Goal: Share content: Share content

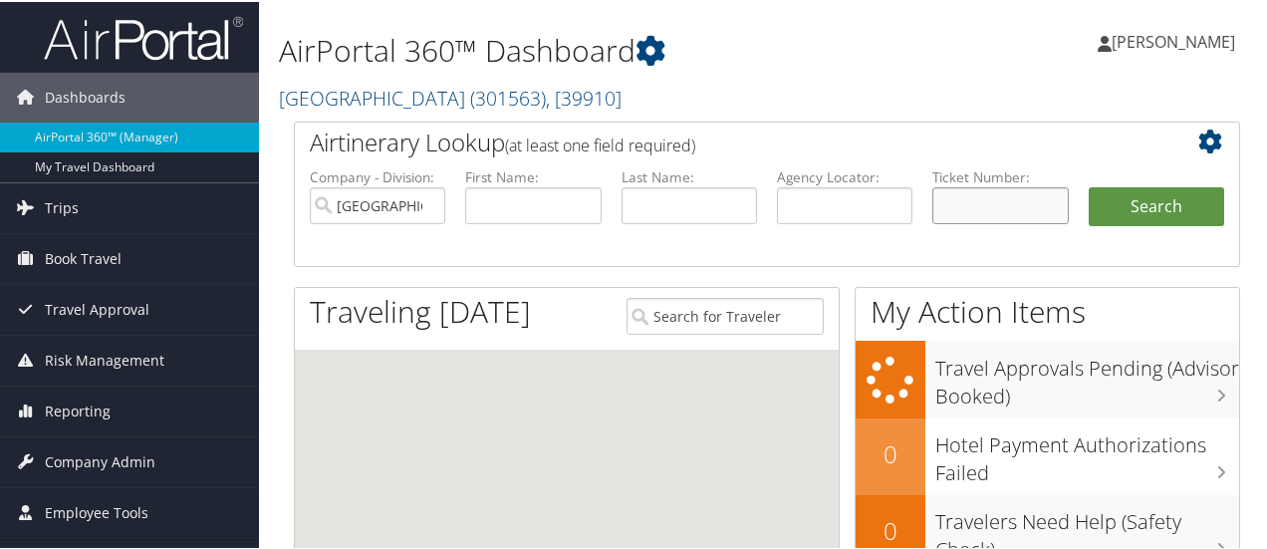
click at [968, 206] on input "text" at bounding box center [999, 203] width 135 height 37
paste input "0167310614557"
type input "0167310614557"
click at [1209, 198] on button "Search" at bounding box center [1155, 205] width 135 height 40
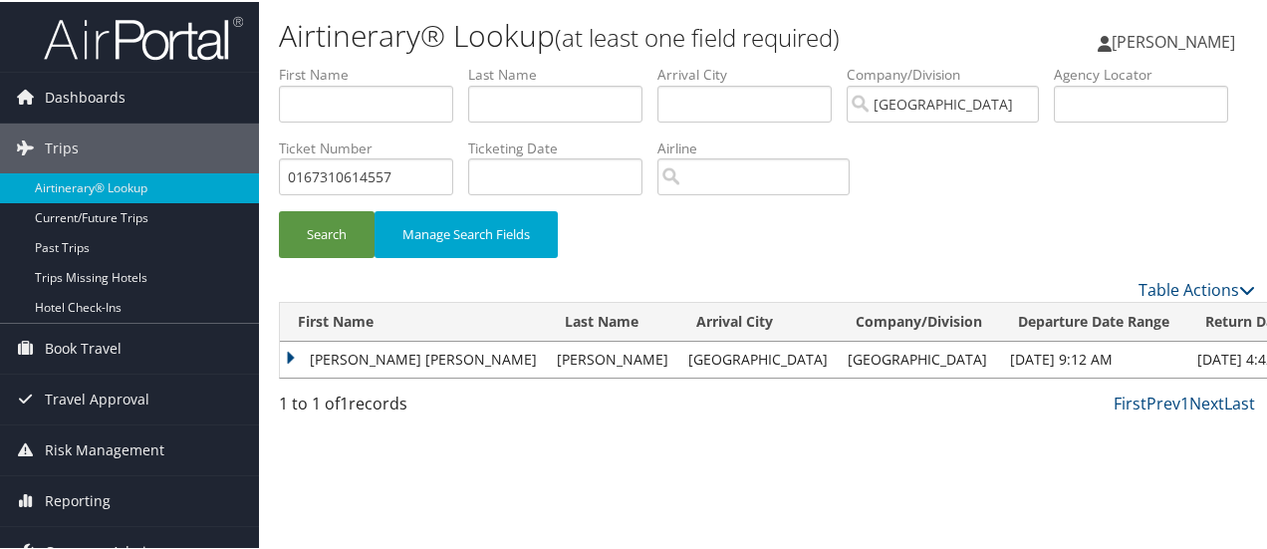
click at [366, 350] on td "EVAN JON" at bounding box center [413, 358] width 267 height 36
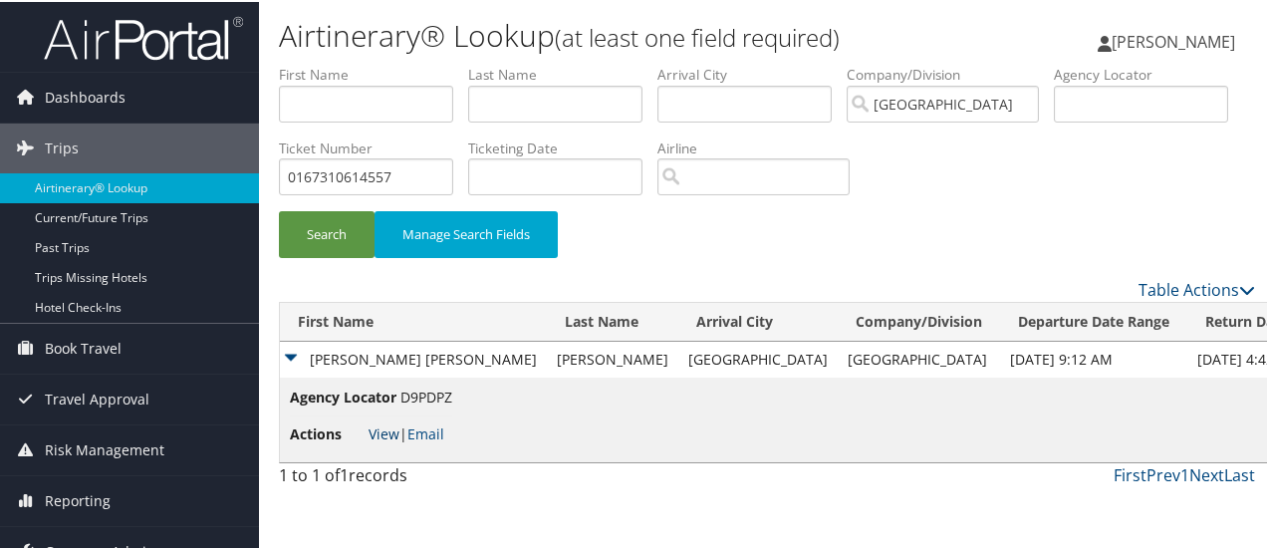
click at [384, 436] on link "View" at bounding box center [383, 431] width 31 height 19
click at [453, 173] on input "0167310614557" at bounding box center [366, 174] width 174 height 37
paste input "0673091791"
click at [279, 209] on button "Search" at bounding box center [327, 232] width 96 height 47
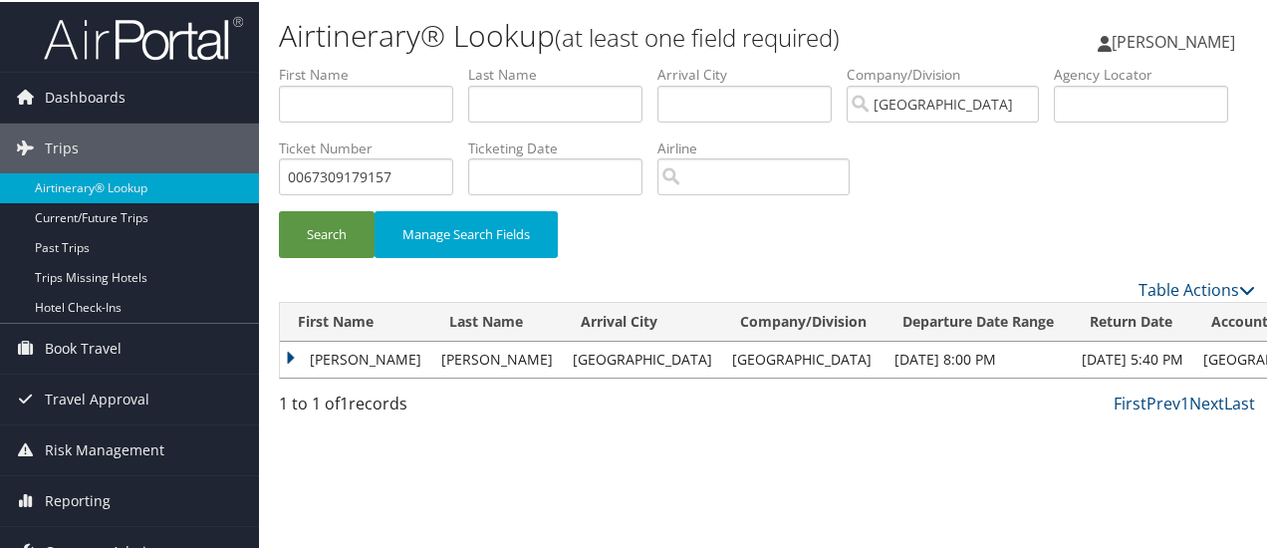
click at [323, 359] on td "GREG A" at bounding box center [355, 358] width 151 height 36
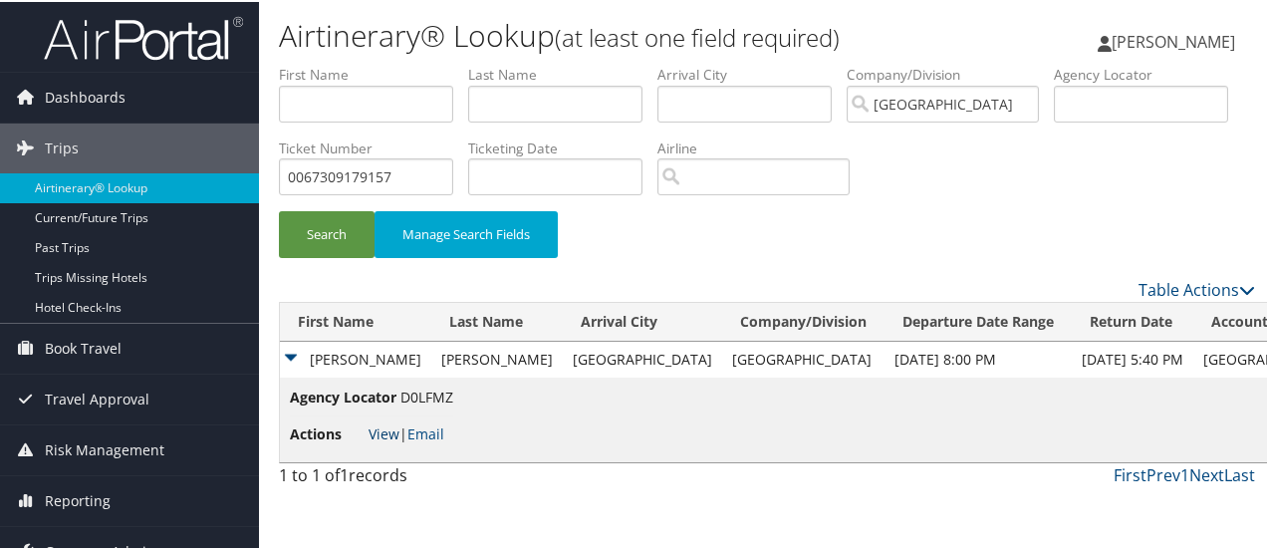
click at [384, 435] on link "View" at bounding box center [383, 431] width 31 height 19
click at [453, 180] on input "0067309179157" at bounding box center [366, 174] width 174 height 37
paste input "167311471160"
click at [279, 209] on button "Search" at bounding box center [327, 232] width 96 height 47
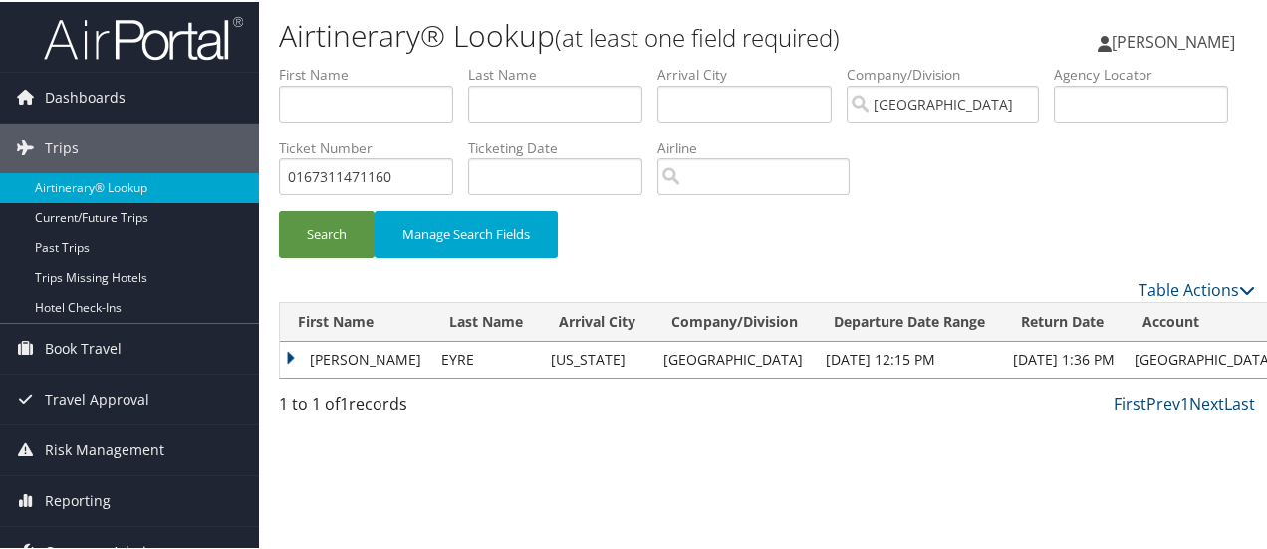
click at [337, 355] on td "KEVIN" at bounding box center [355, 358] width 151 height 36
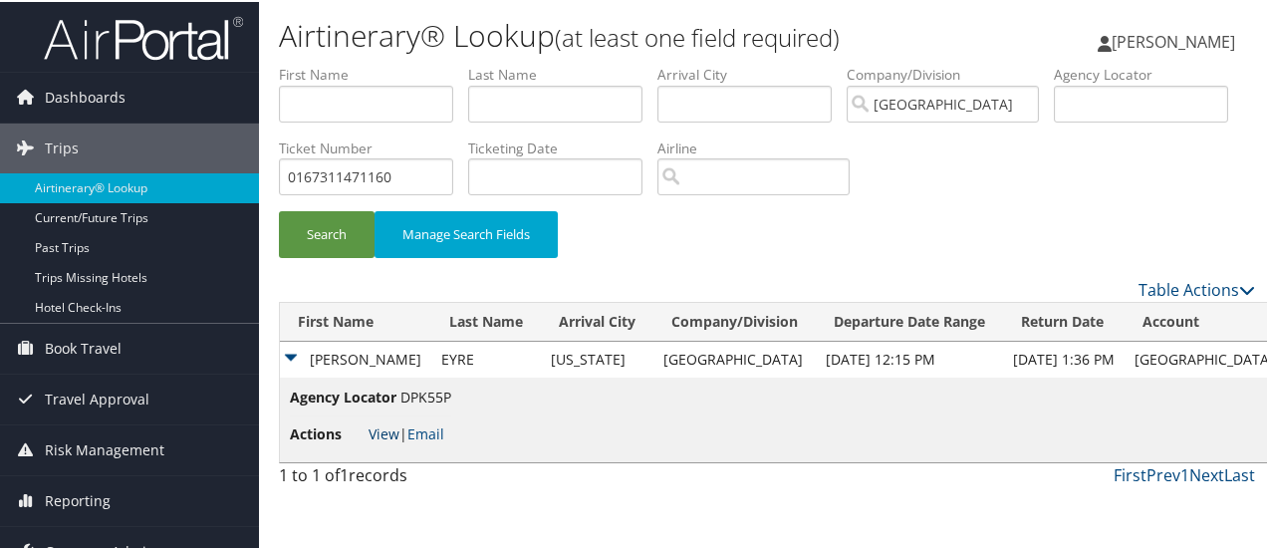
click at [382, 432] on link "View" at bounding box center [383, 431] width 31 height 19
click at [453, 183] on input "0167311471160" at bounding box center [366, 174] width 174 height 37
paste input "35"
click at [279, 209] on button "Search" at bounding box center [327, 232] width 96 height 47
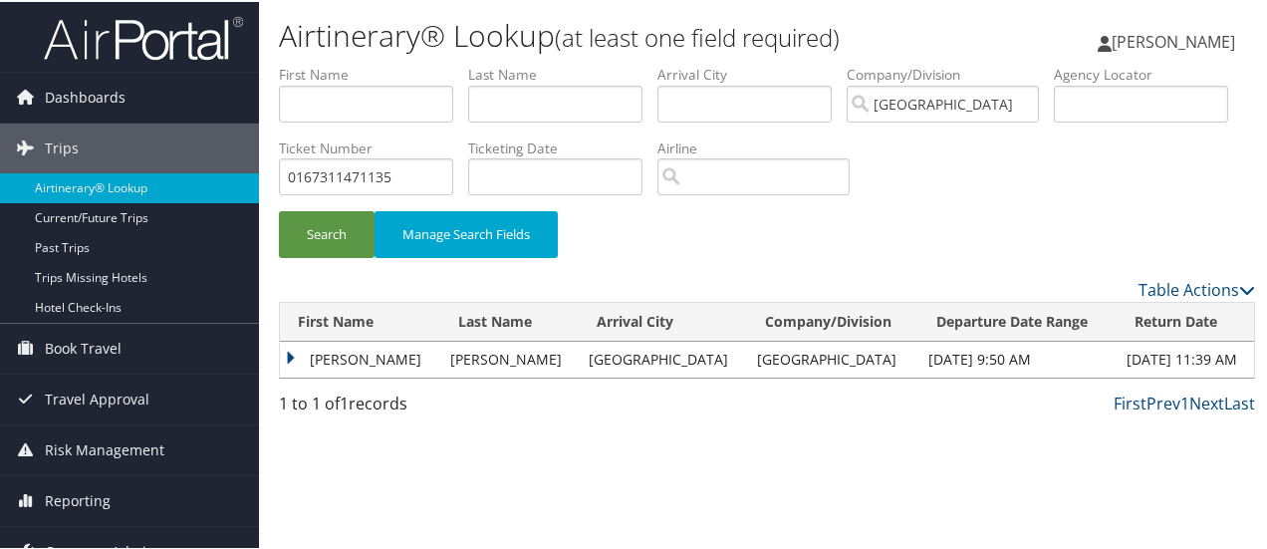
click at [328, 355] on td "CRAIG CHARLES" at bounding box center [360, 358] width 160 height 36
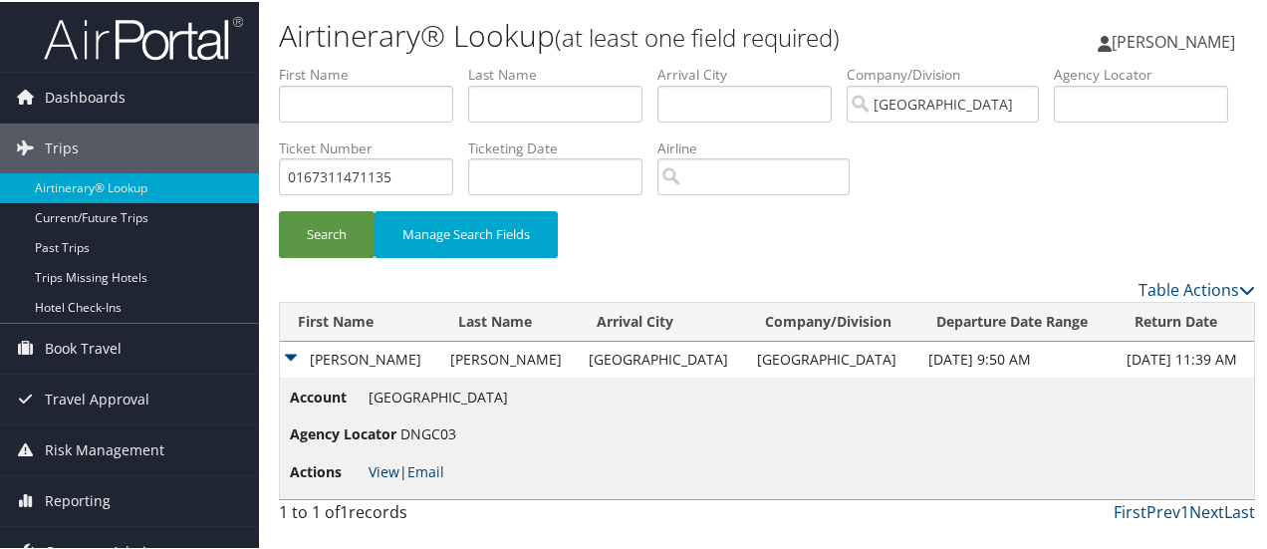
click at [390, 469] on link "View" at bounding box center [383, 469] width 31 height 19
click at [453, 174] on input "0167311471135" at bounding box center [366, 174] width 174 height 37
paste input "5267311471140"
click at [279, 209] on button "Search" at bounding box center [327, 232] width 96 height 47
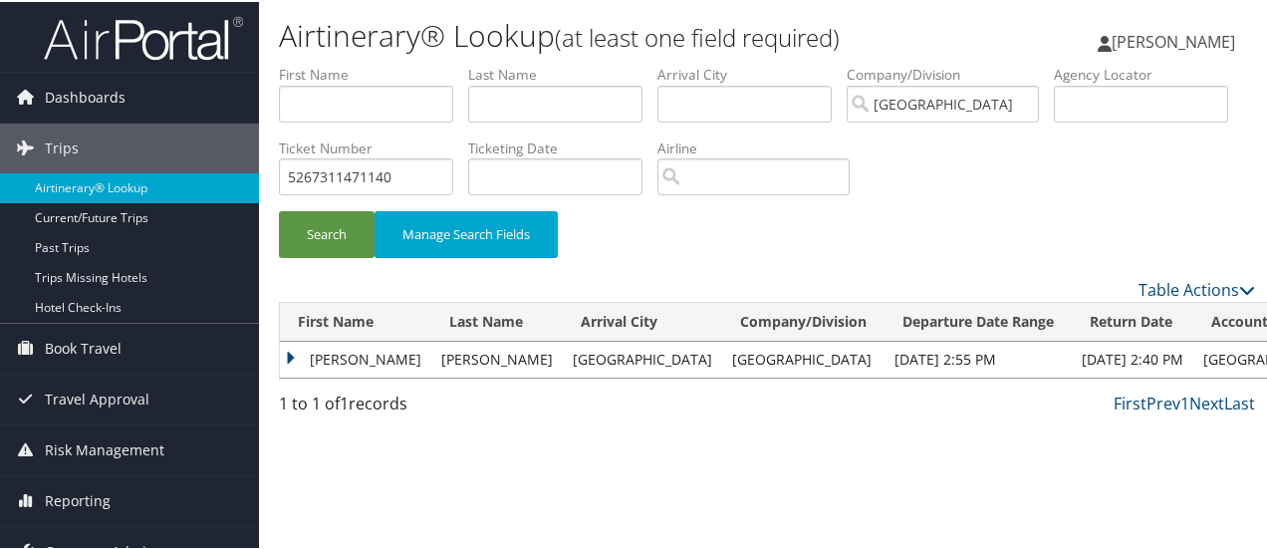
click at [350, 355] on td "CHAYA" at bounding box center [355, 358] width 151 height 36
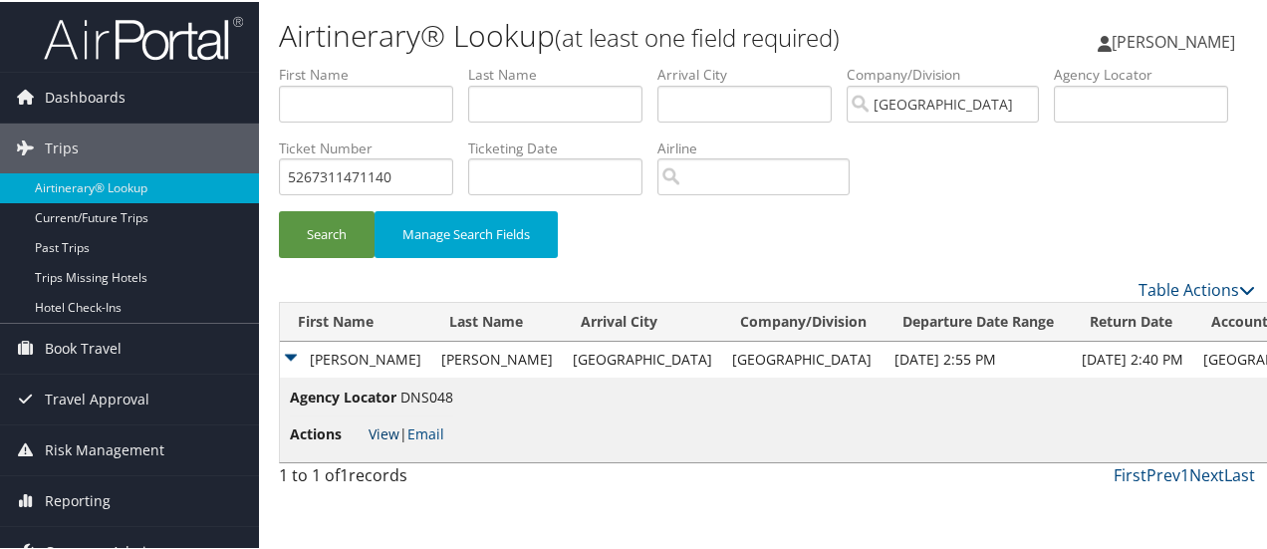
click at [382, 433] on link "View" at bounding box center [383, 431] width 31 height 19
click at [453, 180] on input "5267311471140" at bounding box center [366, 174] width 174 height 37
paste input "6187310614643"
click at [279, 209] on button "Search" at bounding box center [327, 232] width 96 height 47
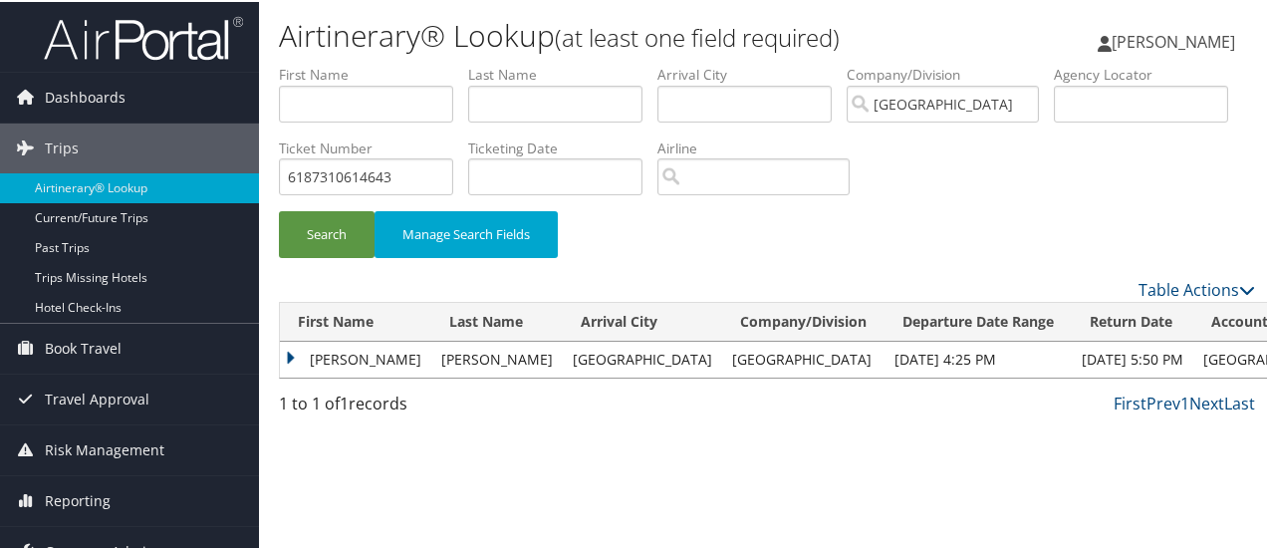
click at [359, 348] on td "ADRIAN" at bounding box center [355, 358] width 151 height 36
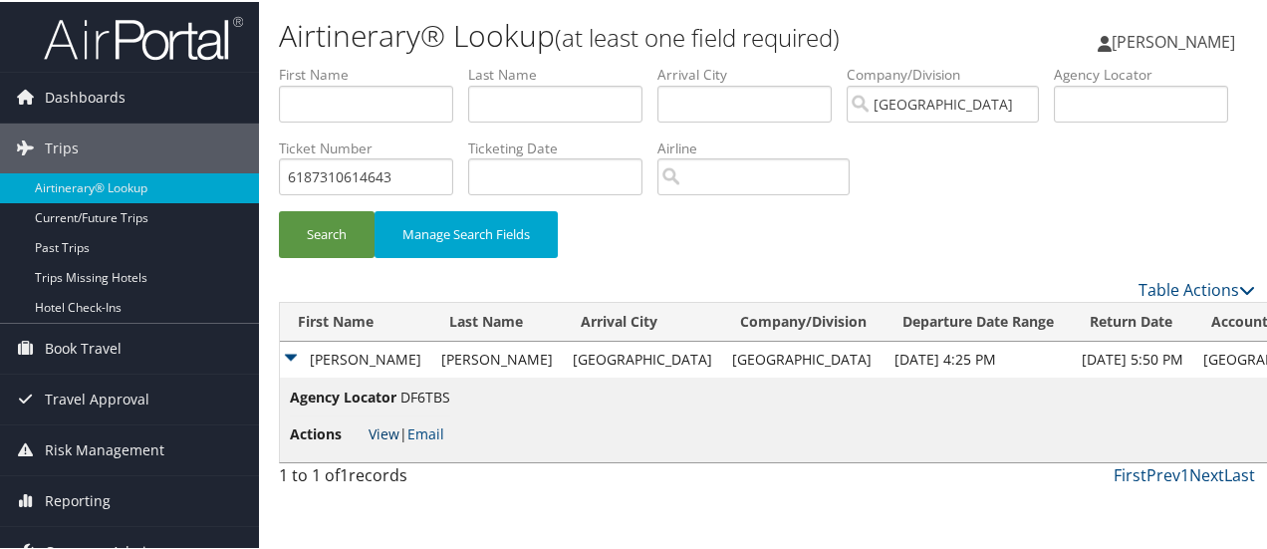
click at [376, 431] on link "View" at bounding box center [383, 431] width 31 height 19
click at [453, 178] on input "6187310614643" at bounding box center [366, 174] width 174 height 37
paste input "1471066"
drag, startPoint x: 1255, startPoint y: 99, endPoint x: 1261, endPoint y: 60, distance: 39.3
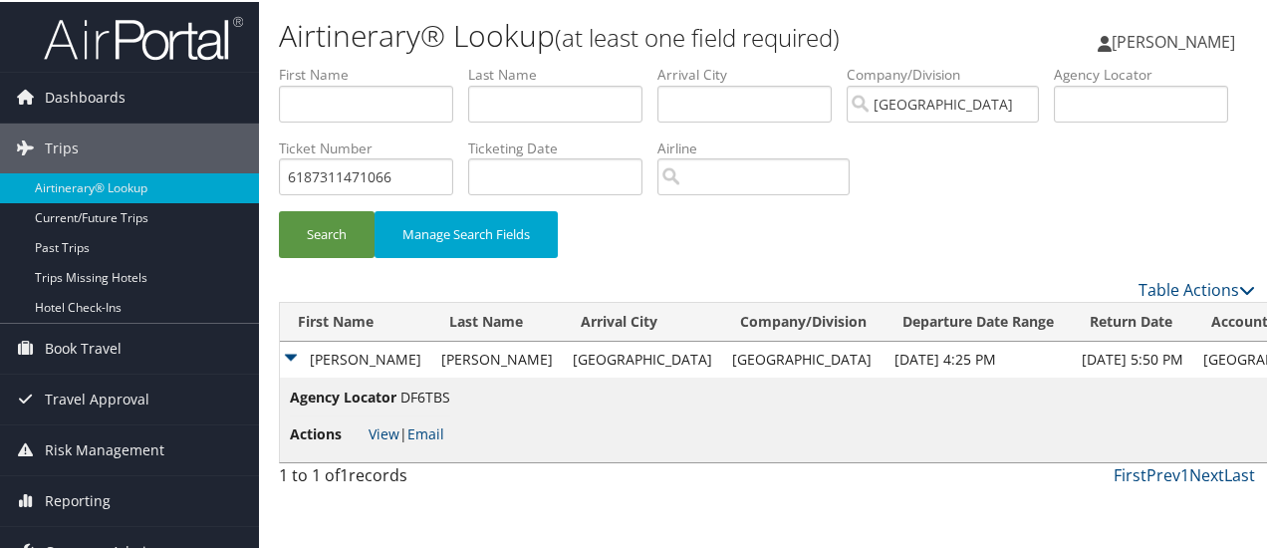
click at [1261, 89] on div "Search Manage Search Fields" at bounding box center [767, 169] width 1006 height 213
click at [330, 228] on button "Search" at bounding box center [327, 232] width 96 height 47
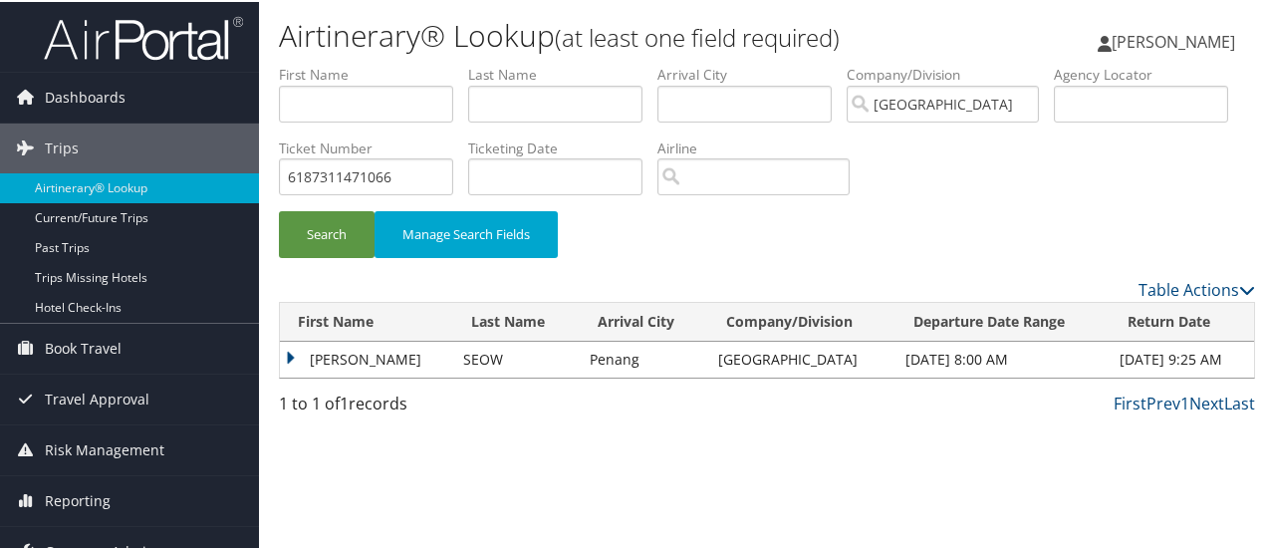
click at [334, 353] on td "KIAN WEE ANDREW" at bounding box center [366, 358] width 173 height 36
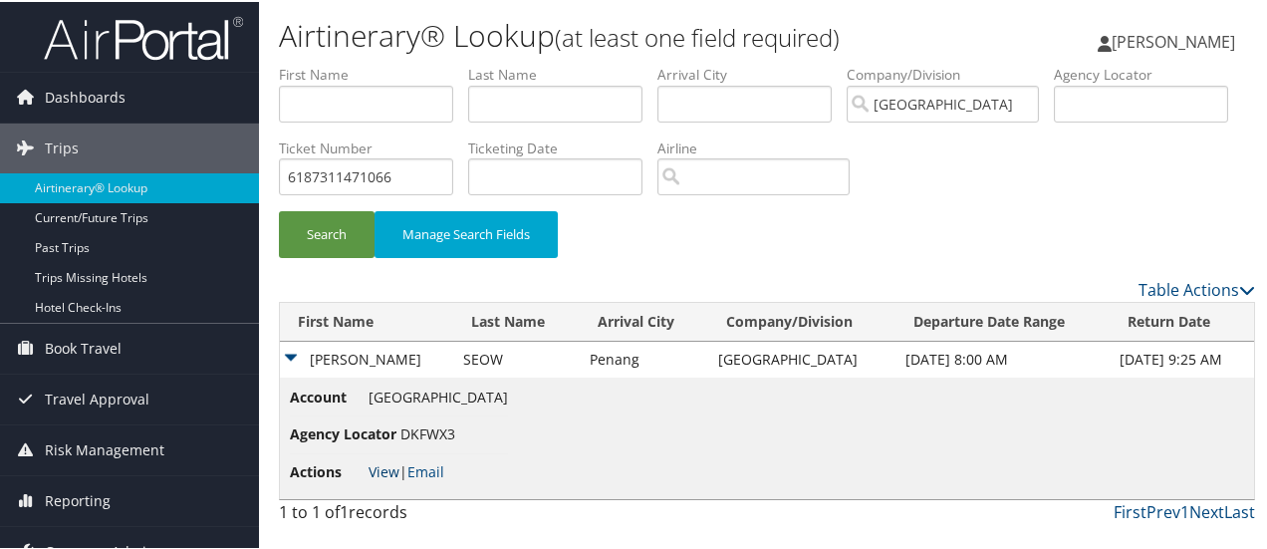
click at [384, 468] on link "View" at bounding box center [383, 469] width 31 height 19
click at [453, 164] on input "6187311471066" at bounding box center [366, 174] width 174 height 37
paste input "0067310614637"
click at [279, 209] on button "Search" at bounding box center [327, 232] width 96 height 47
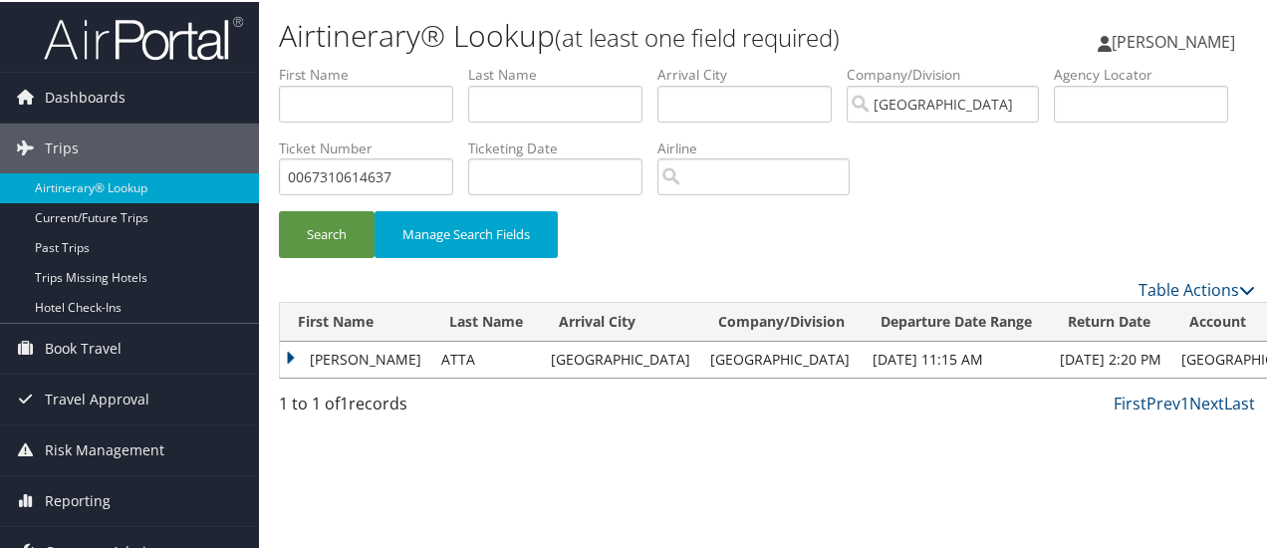
click at [333, 355] on td "DEEDEE" at bounding box center [355, 358] width 151 height 36
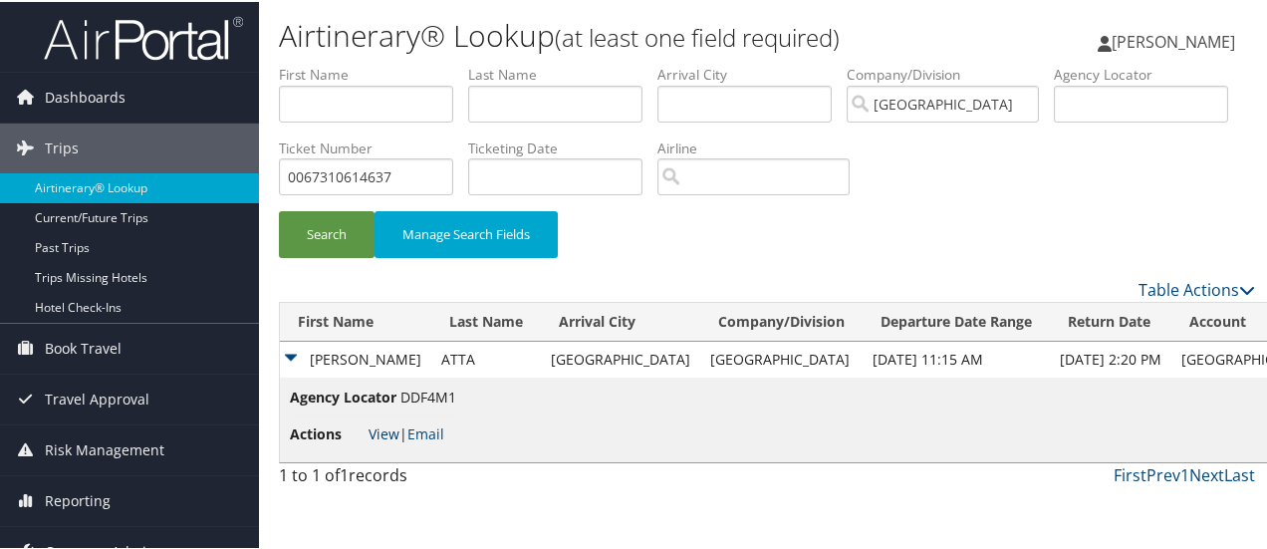
click at [390, 429] on link "View" at bounding box center [383, 431] width 31 height 19
click at [453, 172] on input "0067310614637" at bounding box center [366, 174] width 174 height 37
paste input "6187311471066"
type input "6187311471066"
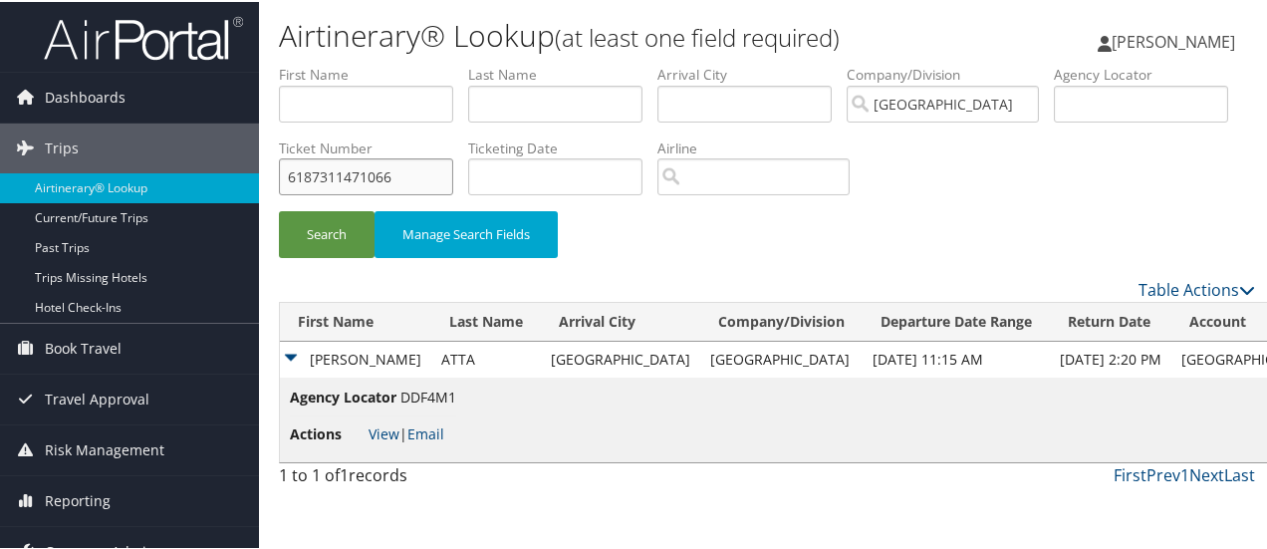
click at [279, 209] on button "Search" at bounding box center [327, 232] width 96 height 47
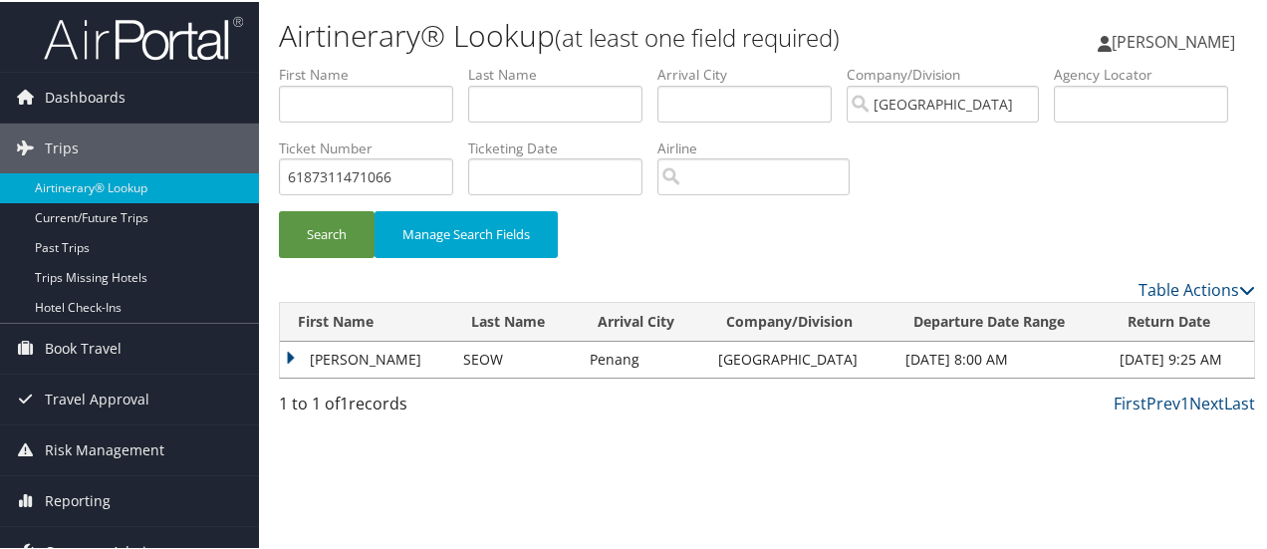
click at [409, 361] on td "KIAN WEE ANDREW" at bounding box center [366, 358] width 173 height 36
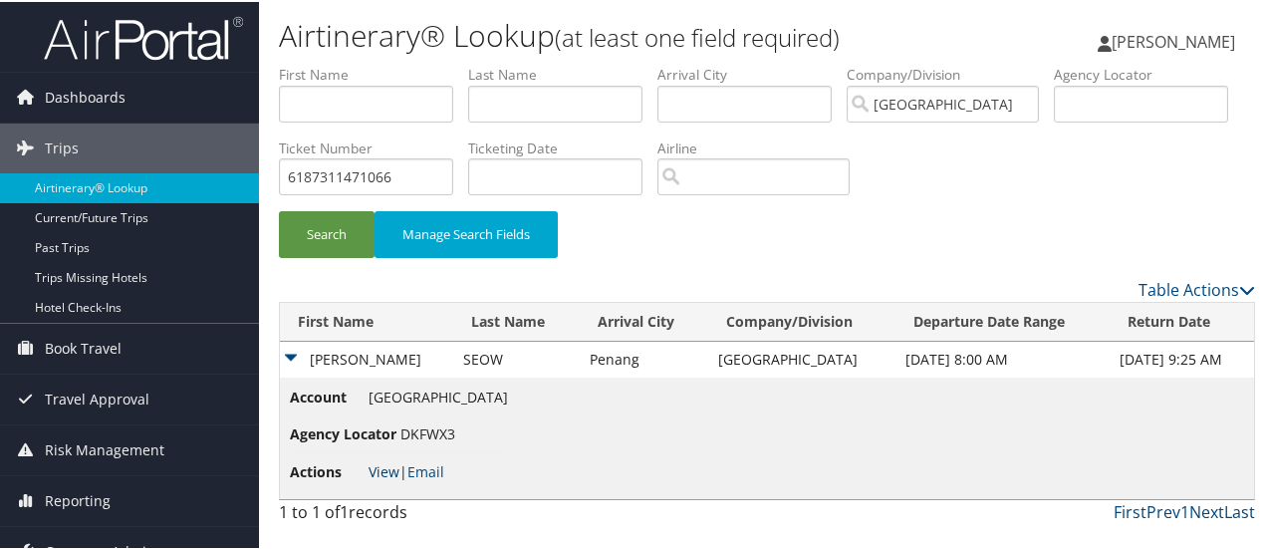
click at [386, 463] on link "View" at bounding box center [383, 469] width 31 height 19
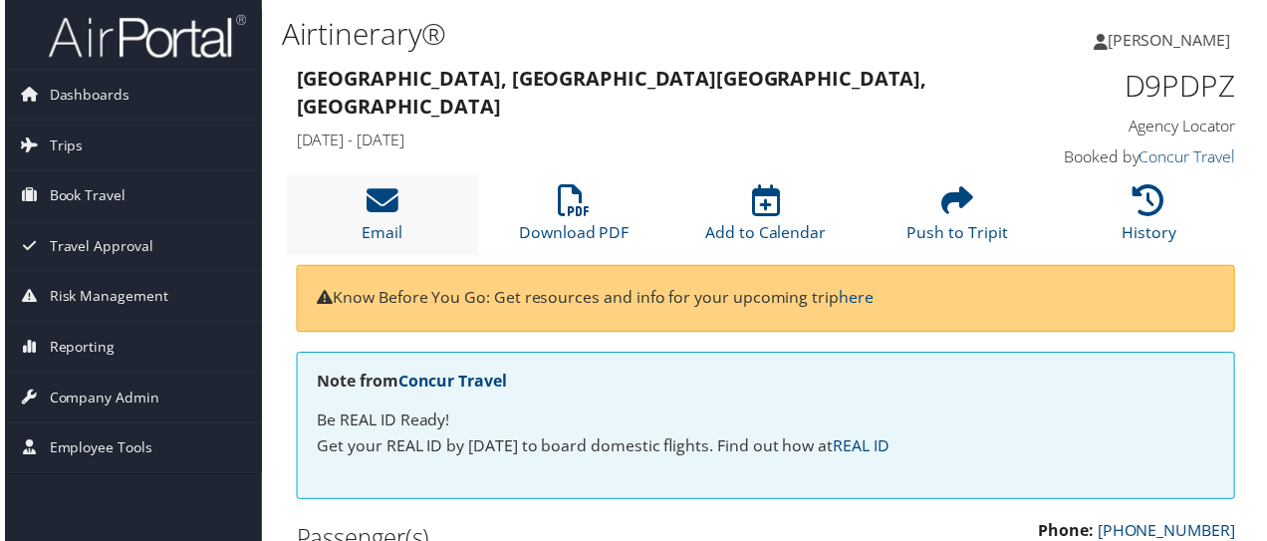
click at [347, 213] on li "Email" at bounding box center [380, 216] width 193 height 81
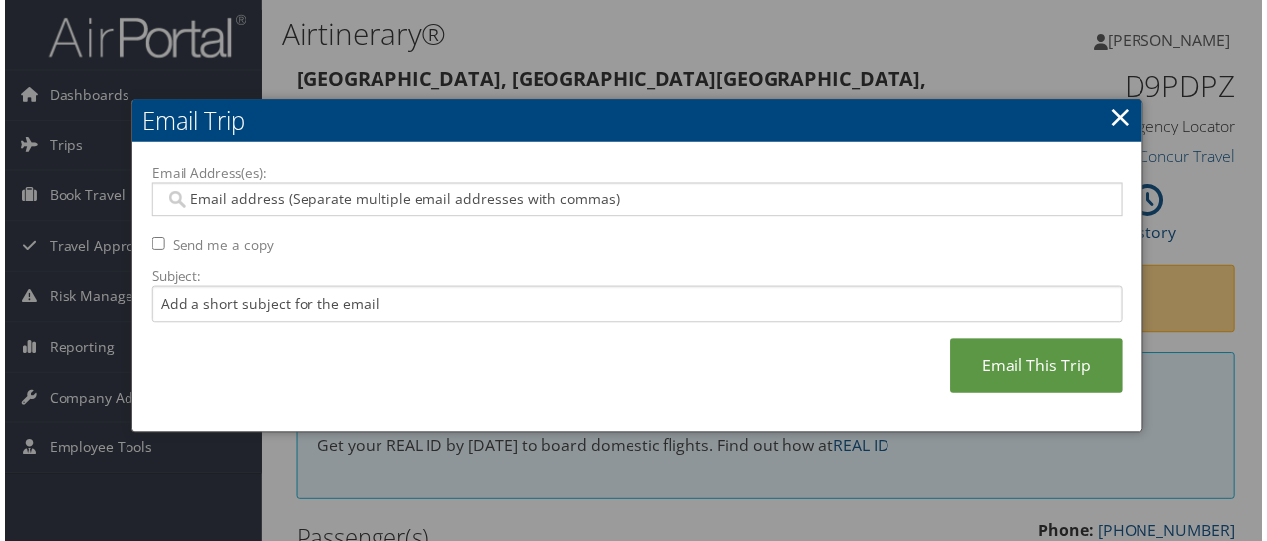
click at [221, 191] on input "Email Address(es):" at bounding box center [637, 201] width 953 height 20
type input "v"
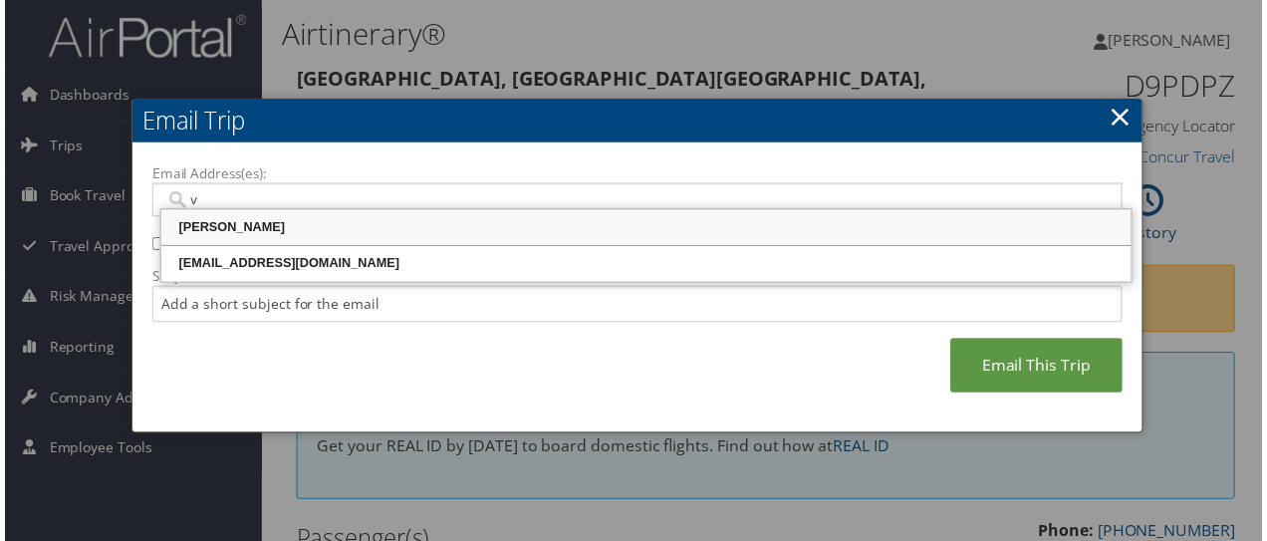
click at [241, 229] on div "Vamshidhar Vallampatla" at bounding box center [646, 229] width 972 height 20
type input "Vamshidhar Vallampatla <VVallampatla@riministreet.com>"
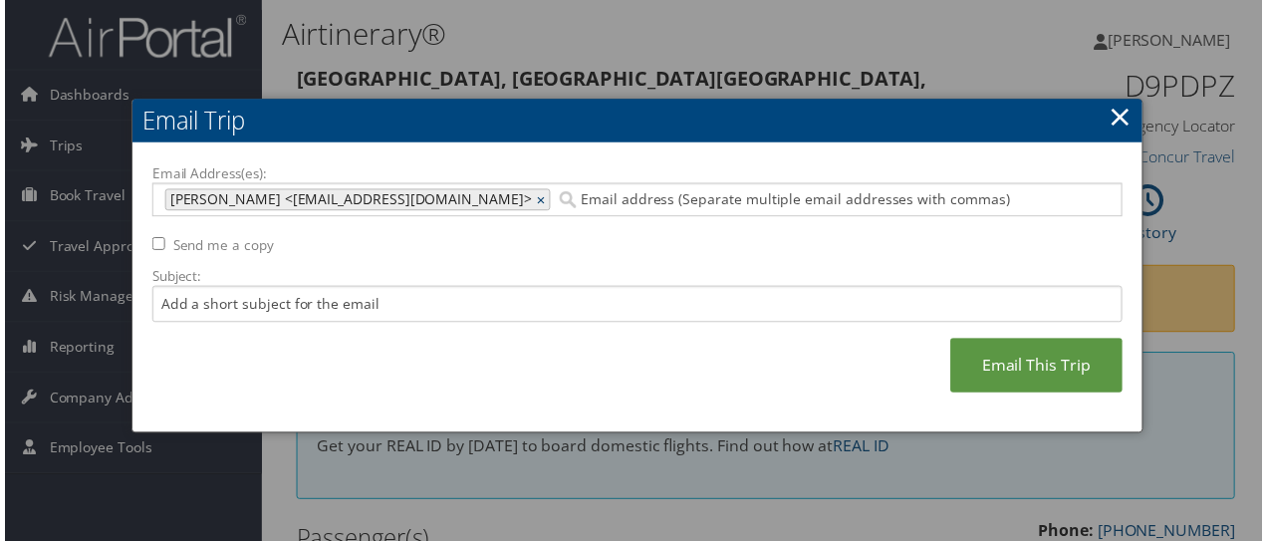
click at [549, 202] on link "×" at bounding box center [542, 201] width 13 height 20
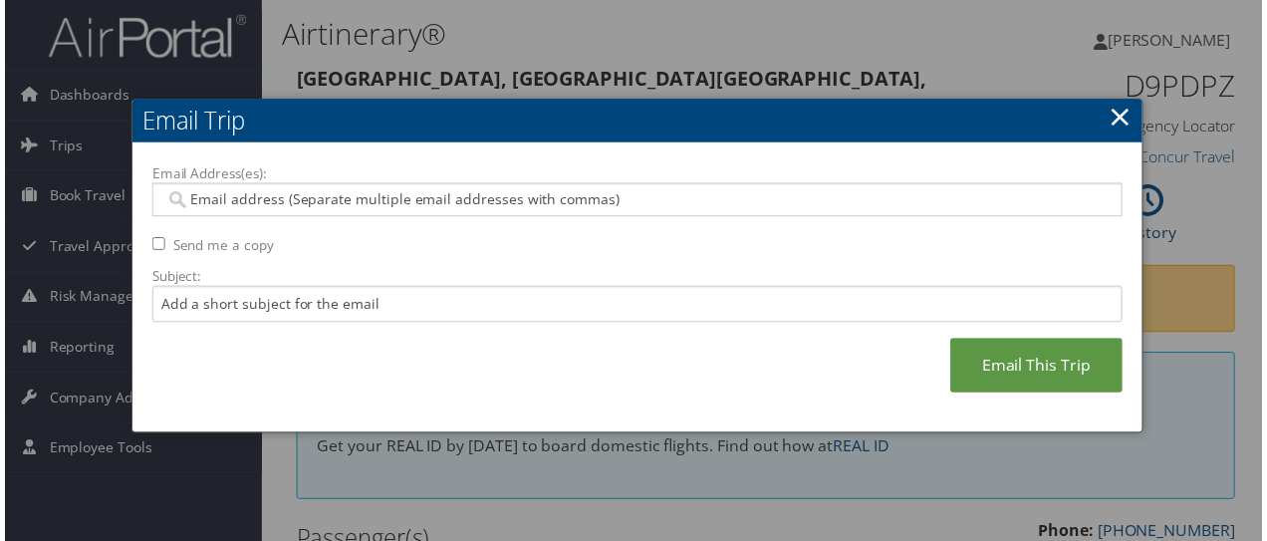
type input "v"
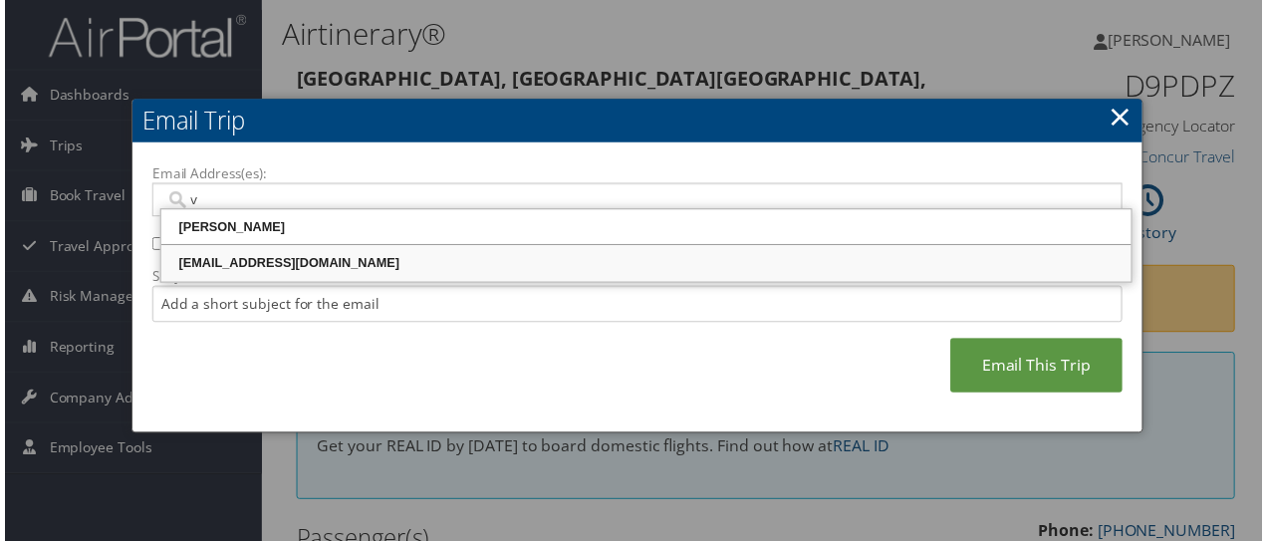
click at [293, 261] on div "[EMAIL_ADDRESS][DOMAIN_NAME]" at bounding box center [646, 265] width 972 height 20
type input "[EMAIL_ADDRESS][DOMAIN_NAME]"
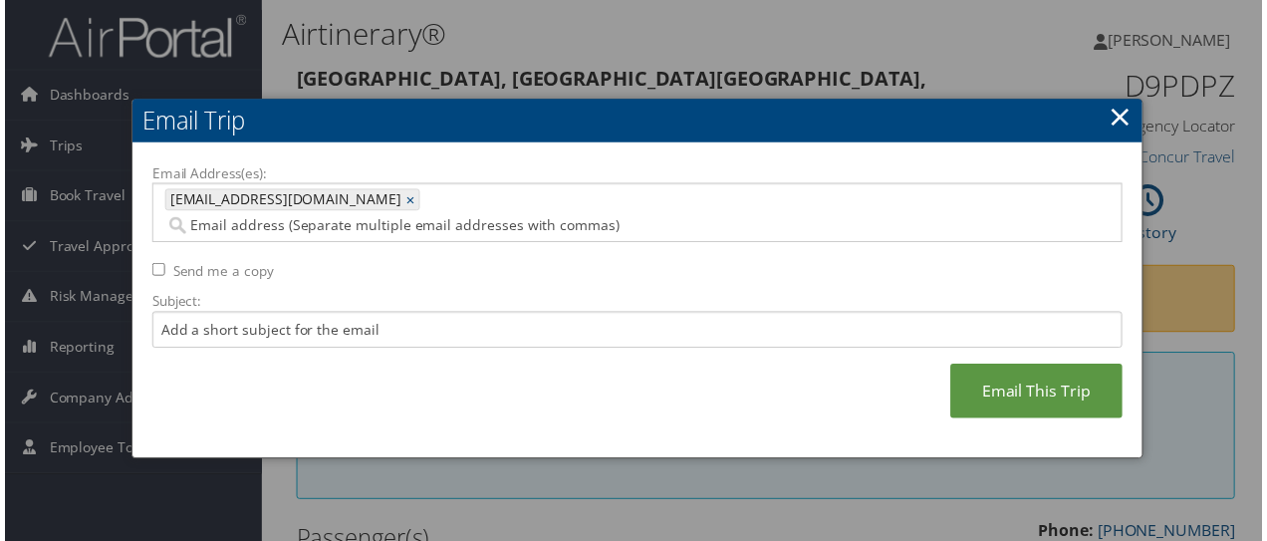
click at [219, 263] on label "Send me a copy" at bounding box center [220, 273] width 102 height 20
click at [161, 265] on input "Send me a copy" at bounding box center [154, 271] width 13 height 13
checkbox input "true"
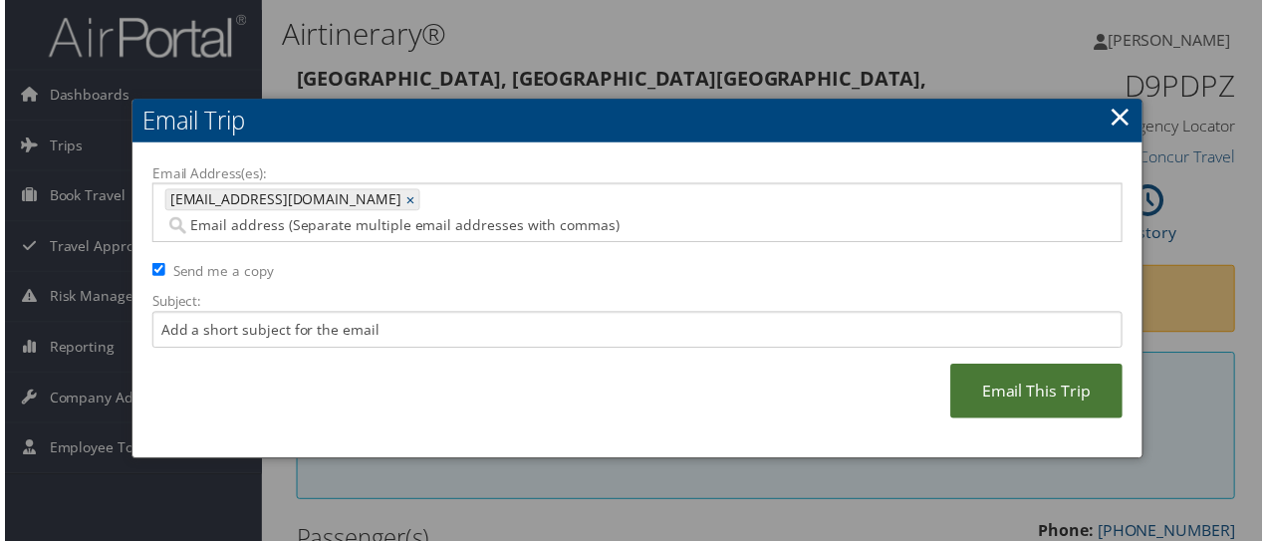
click at [1067, 366] on link "Email This Trip" at bounding box center [1039, 393] width 173 height 55
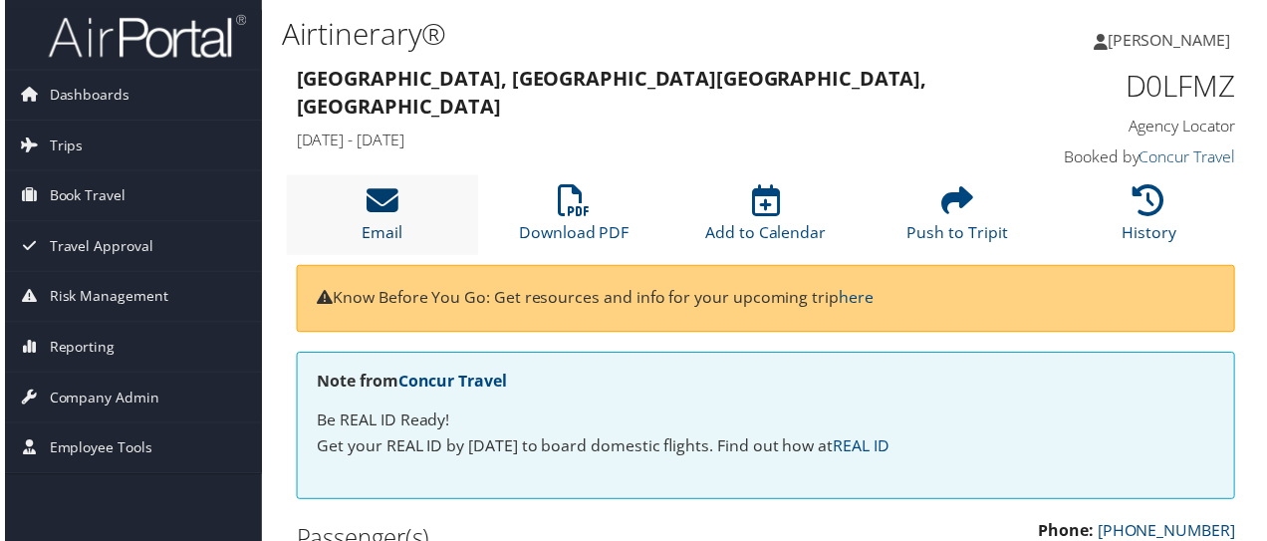
click at [372, 186] on icon at bounding box center [380, 202] width 32 height 32
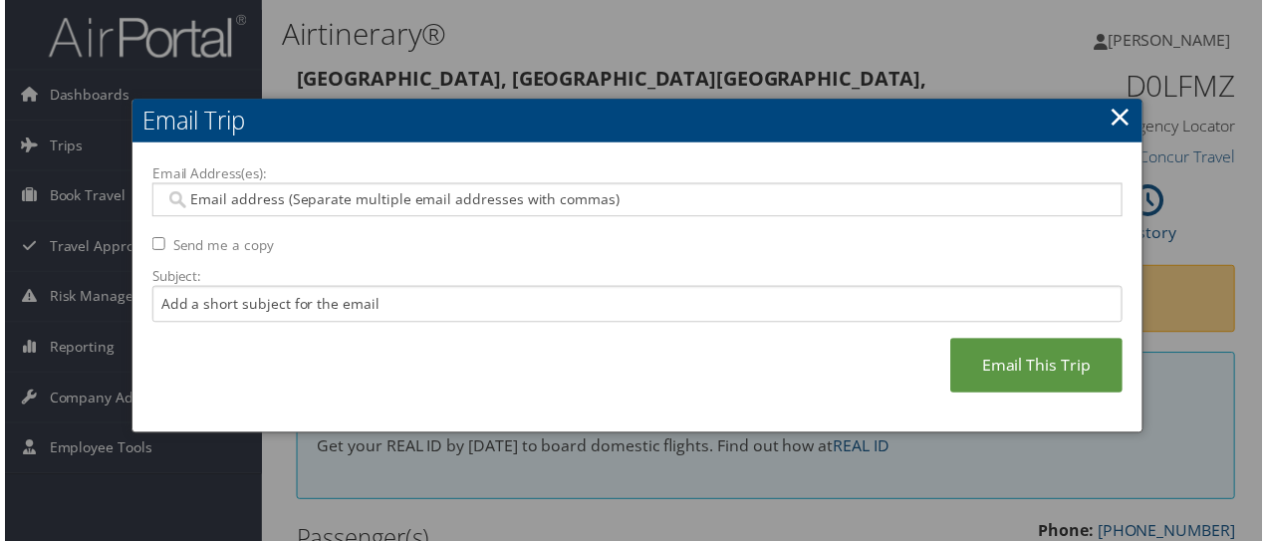
click at [380, 197] on input "Email Address(es):" at bounding box center [637, 201] width 953 height 20
type input "v"
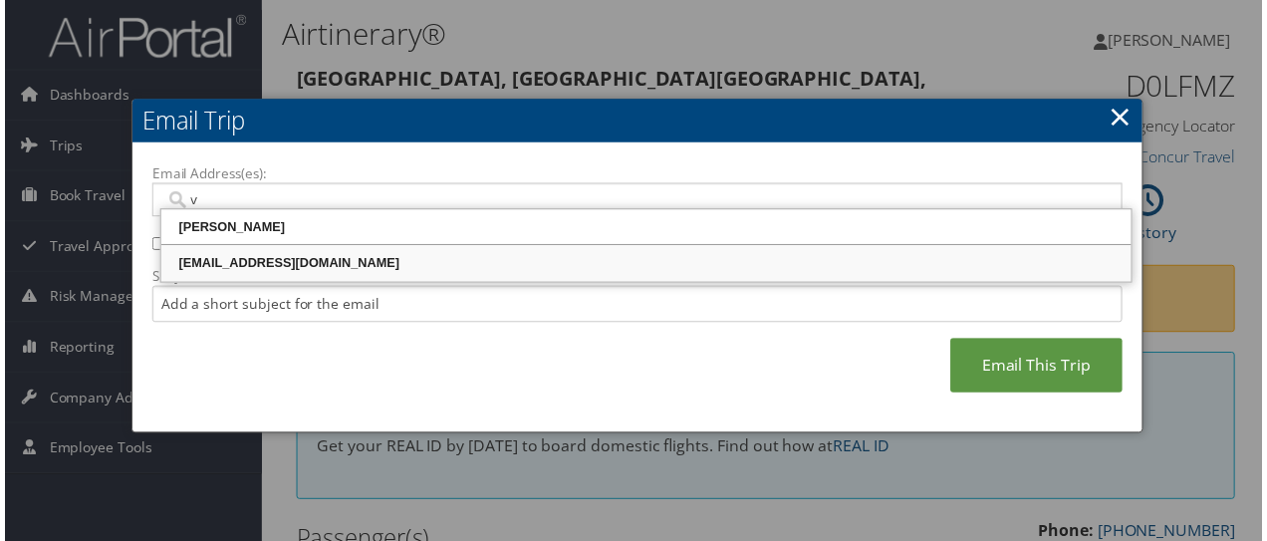
click at [256, 259] on div "vbodda@riministreet.com" at bounding box center [646, 265] width 972 height 20
type input "vbodda@riministreet.com"
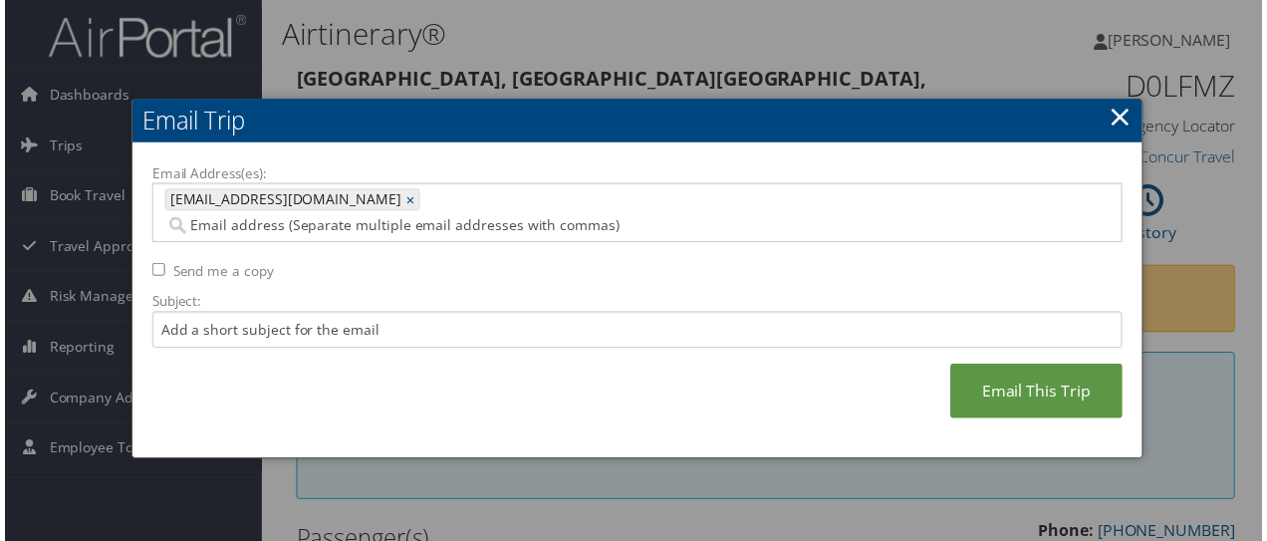
click at [227, 234] on div "Email Address(es): vbodda@riministreet.com vbodda@riministreet.com × Send me a …" at bounding box center [637, 303] width 978 height 278
click at [211, 263] on label "Send me a copy" at bounding box center [220, 273] width 102 height 20
click at [161, 265] on input "Send me a copy" at bounding box center [154, 271] width 13 height 13
checkbox input "true"
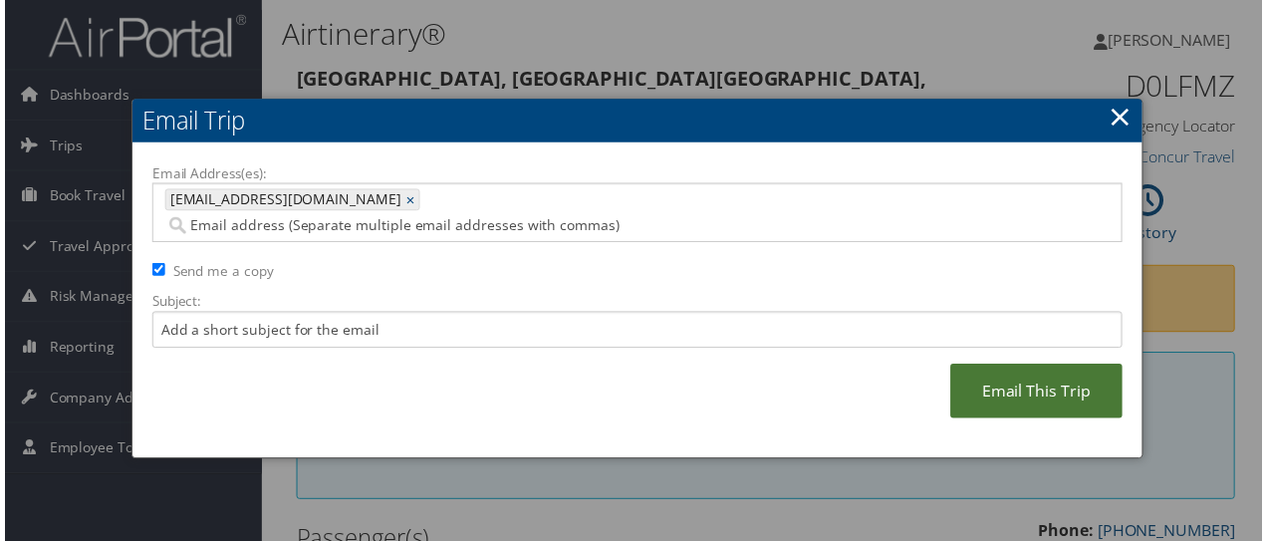
drag, startPoint x: 985, startPoint y: 367, endPoint x: 962, endPoint y: 389, distance: 31.7
click at [983, 369] on link "Email This Trip" at bounding box center [1039, 393] width 173 height 55
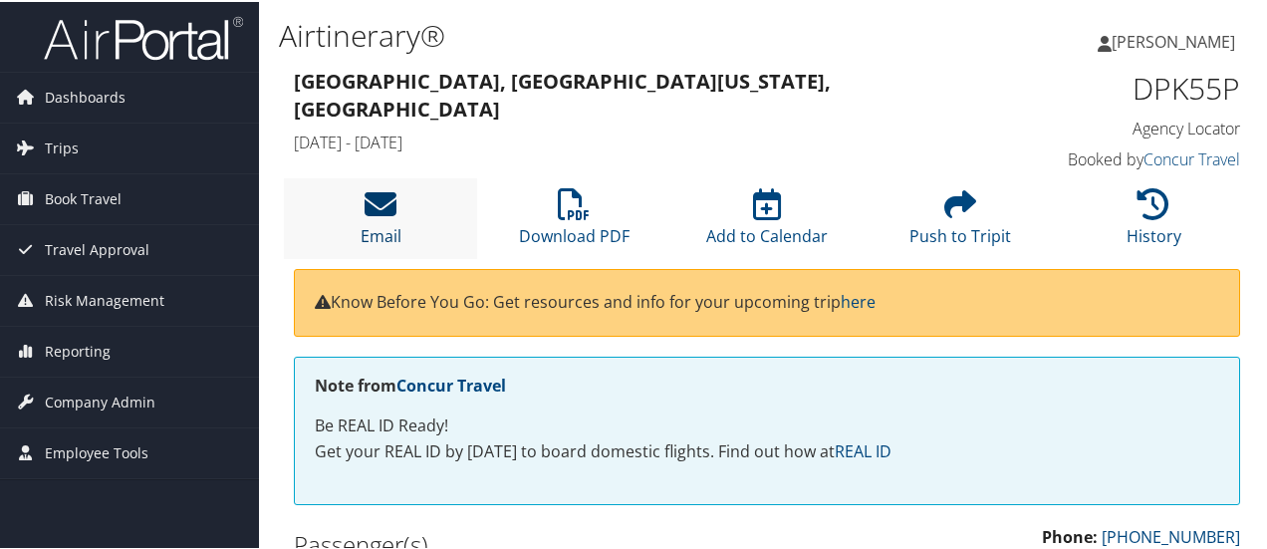
click at [379, 190] on icon at bounding box center [380, 202] width 32 height 32
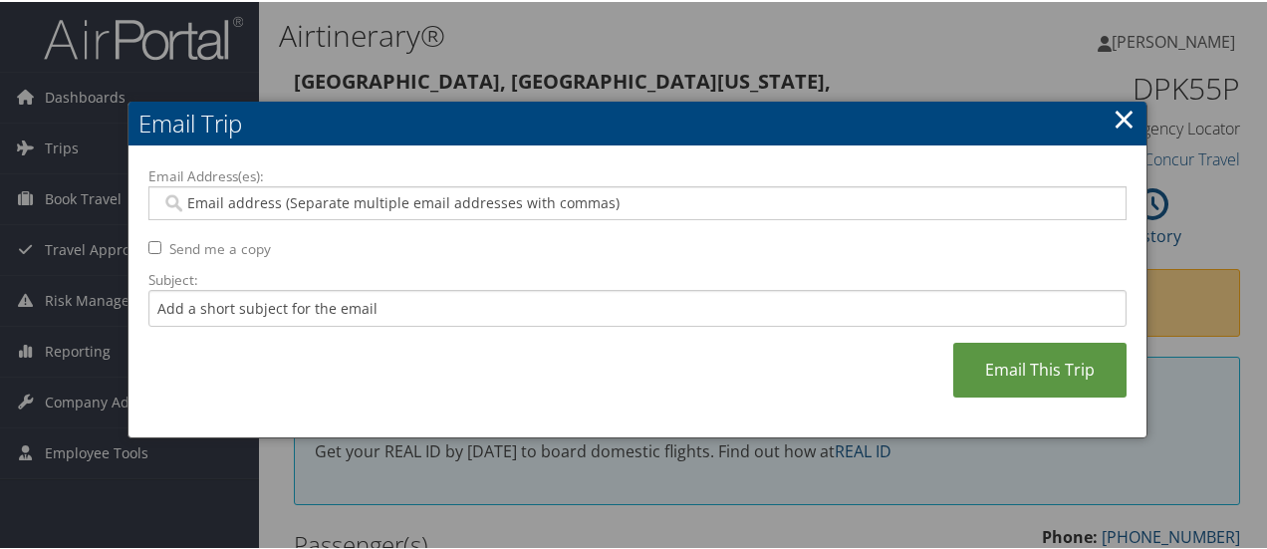
click at [253, 204] on input "Email Address(es):" at bounding box center [637, 201] width 953 height 20
type input "v"
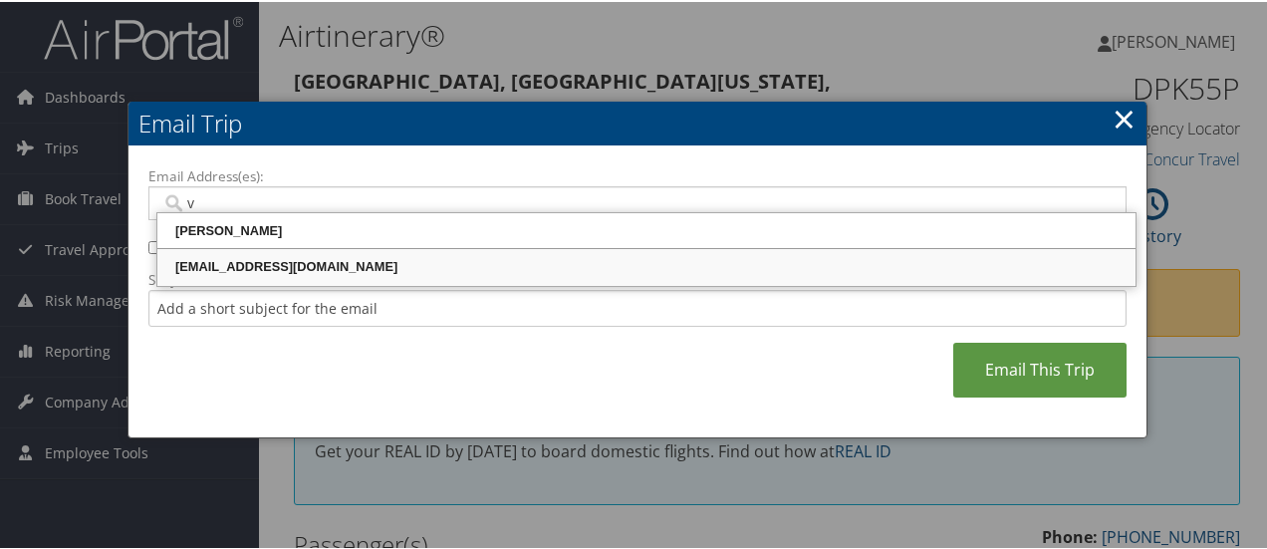
click at [259, 268] on div "[EMAIL_ADDRESS][DOMAIN_NAME]" at bounding box center [646, 265] width 972 height 20
type input "[EMAIL_ADDRESS][DOMAIN_NAME]"
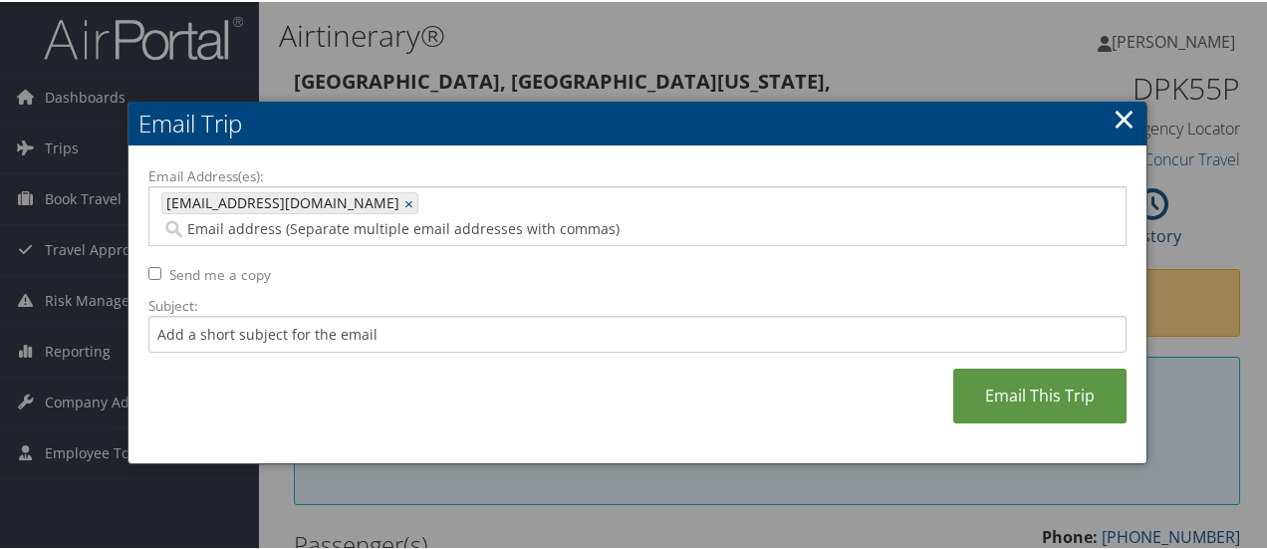
click at [203, 263] on label "Send me a copy" at bounding box center [220, 273] width 102 height 20
click at [161, 265] on input "Send me a copy" at bounding box center [154, 271] width 13 height 13
checkbox input "true"
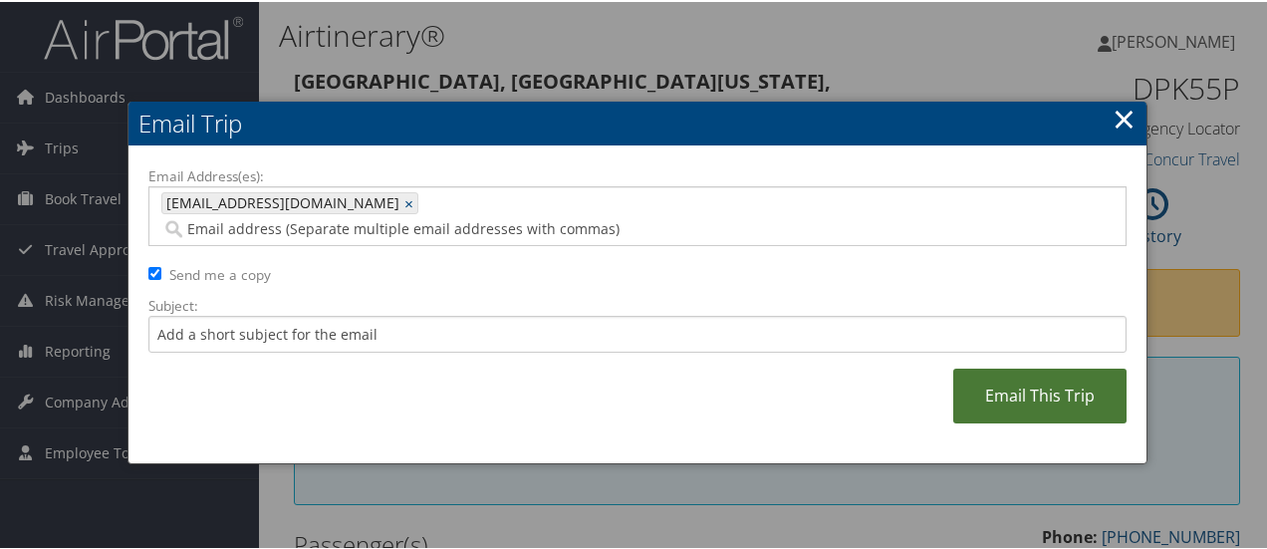
click at [1048, 366] on link "Email This Trip" at bounding box center [1039, 393] width 173 height 55
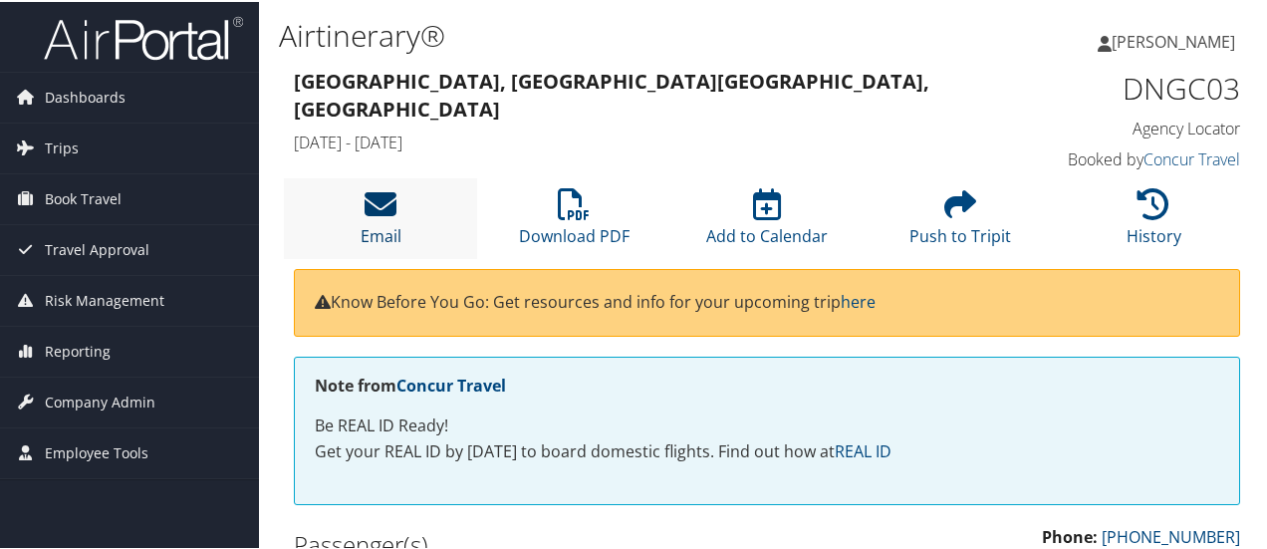
click at [375, 198] on icon at bounding box center [380, 202] width 32 height 32
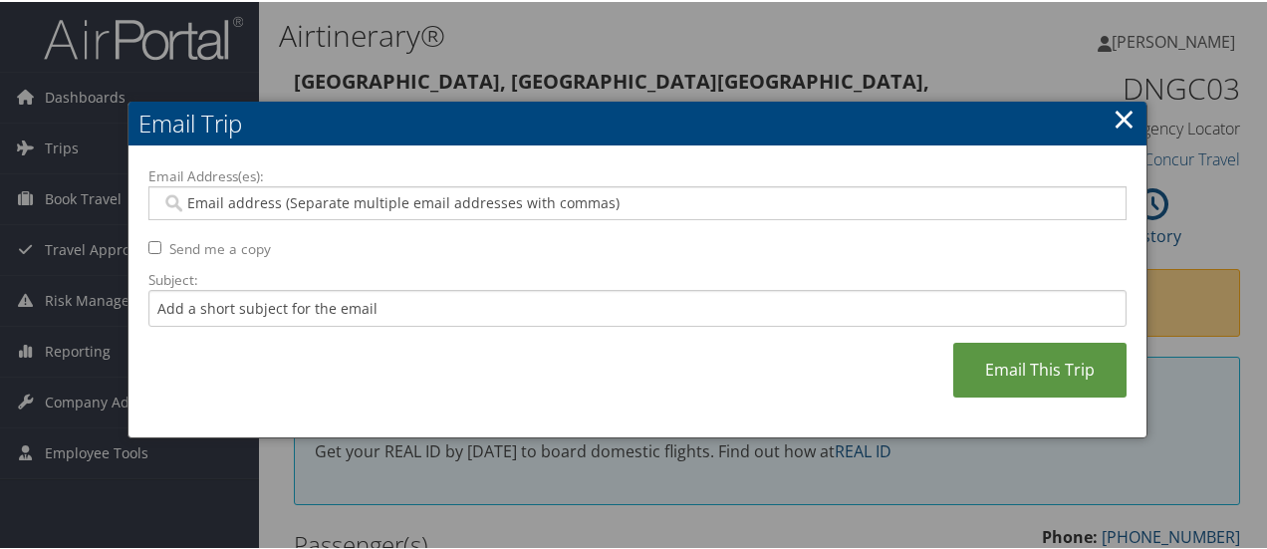
click at [335, 198] on input "Email Address(es):" at bounding box center [637, 201] width 953 height 20
type input "v"
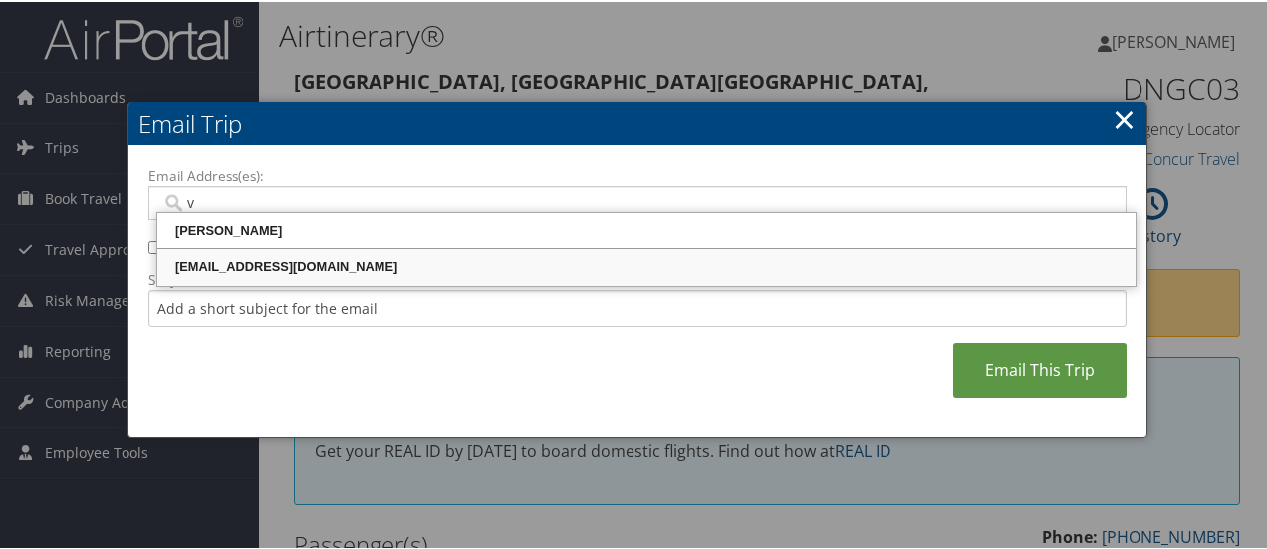
click at [290, 267] on div "[EMAIL_ADDRESS][DOMAIN_NAME]" at bounding box center [646, 265] width 972 height 20
type input "[EMAIL_ADDRESS][DOMAIN_NAME]"
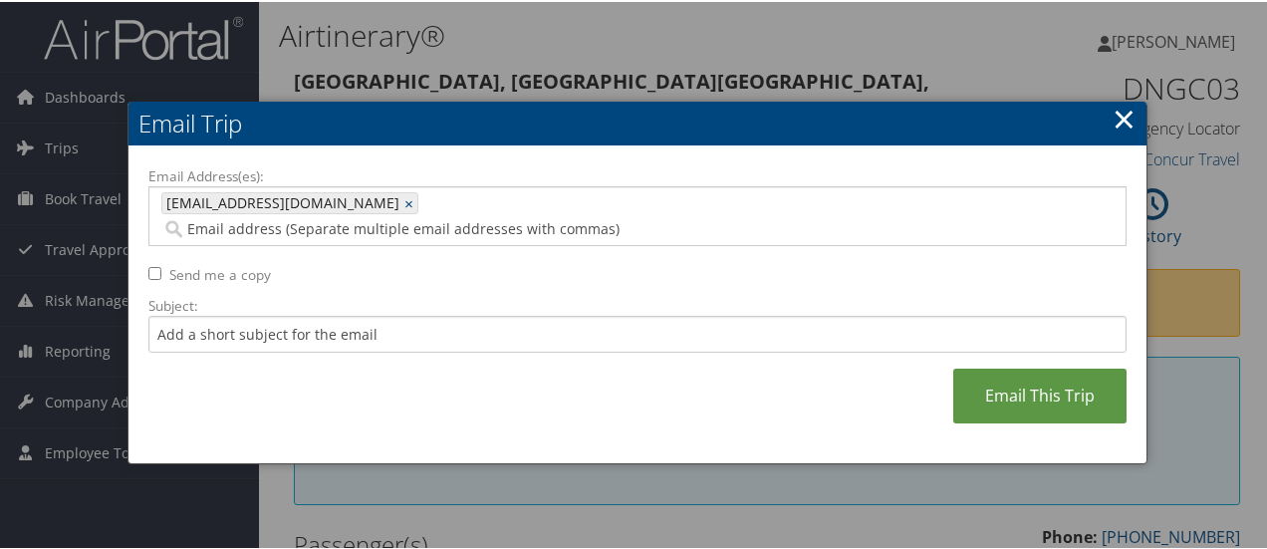
click at [239, 263] on label "Send me a copy" at bounding box center [220, 273] width 102 height 20
click at [161, 265] on input "Send me a copy" at bounding box center [154, 271] width 13 height 13
checkbox input "true"
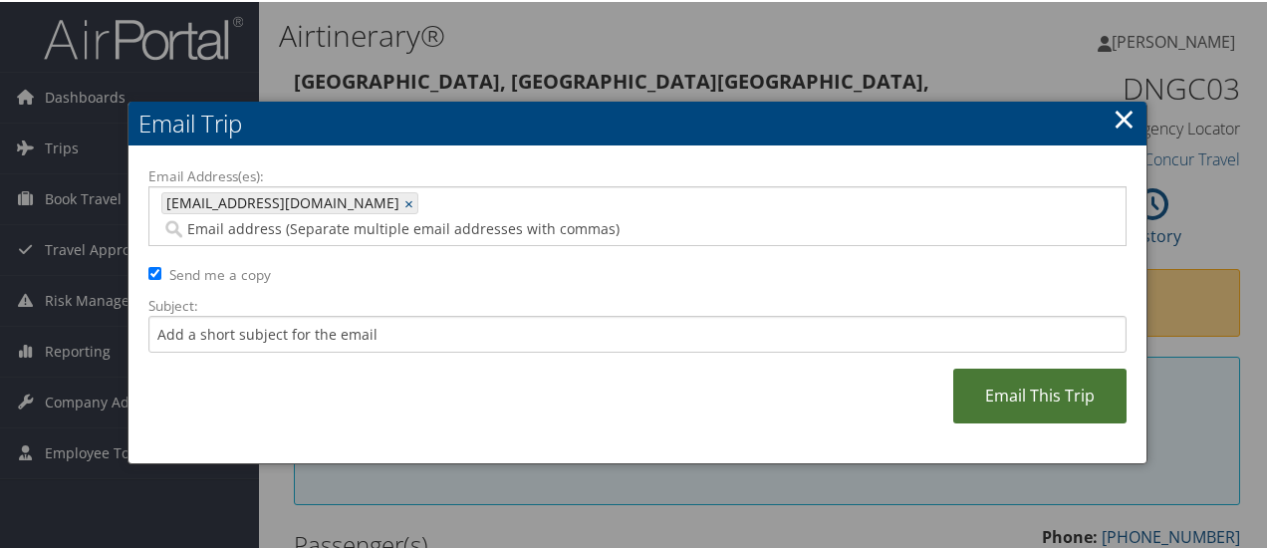
click at [1057, 370] on link "Email This Trip" at bounding box center [1039, 393] width 173 height 55
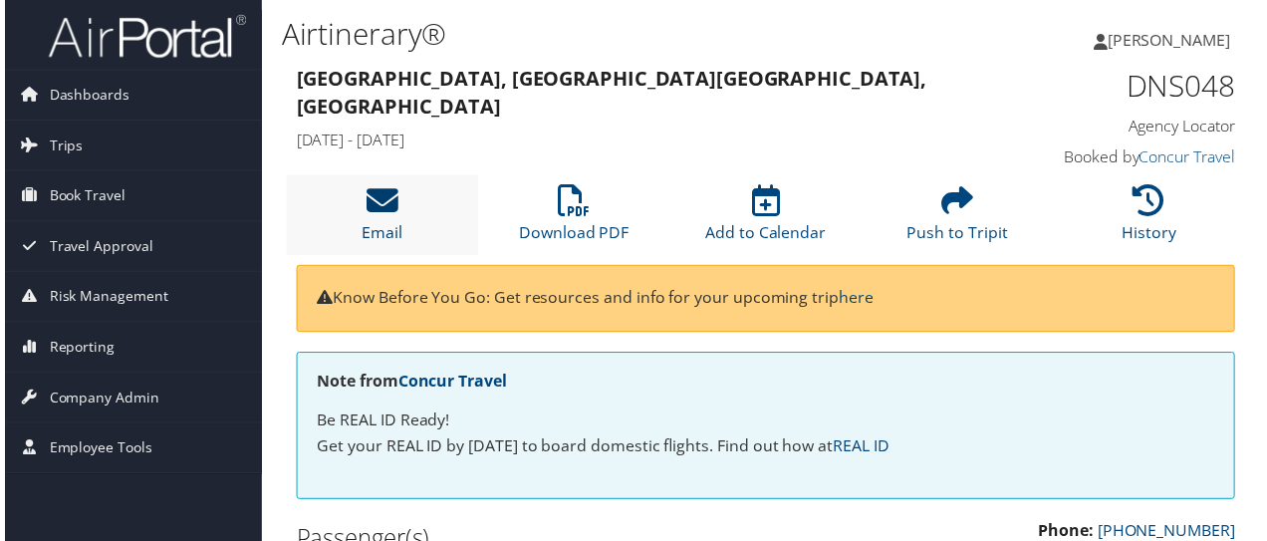
click at [384, 209] on icon at bounding box center [380, 202] width 32 height 32
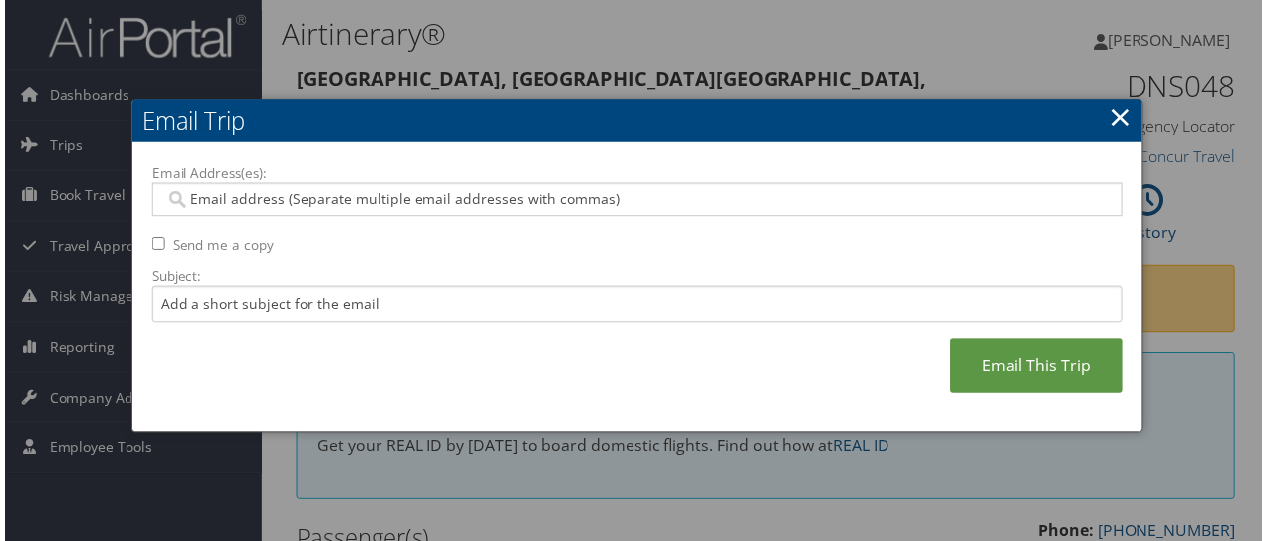
click at [355, 203] on input "Email Address(es):" at bounding box center [637, 201] width 953 height 20
type input "s"
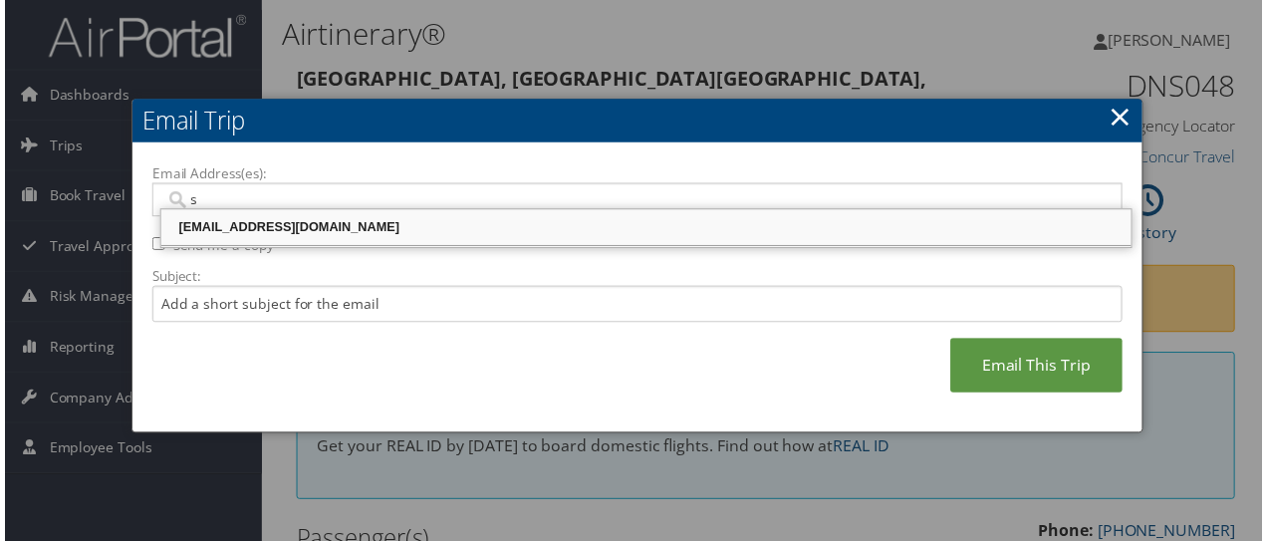
click at [292, 229] on div "srauri@riministreet.com" at bounding box center [646, 229] width 972 height 20
type input "srauri@riministreet.com"
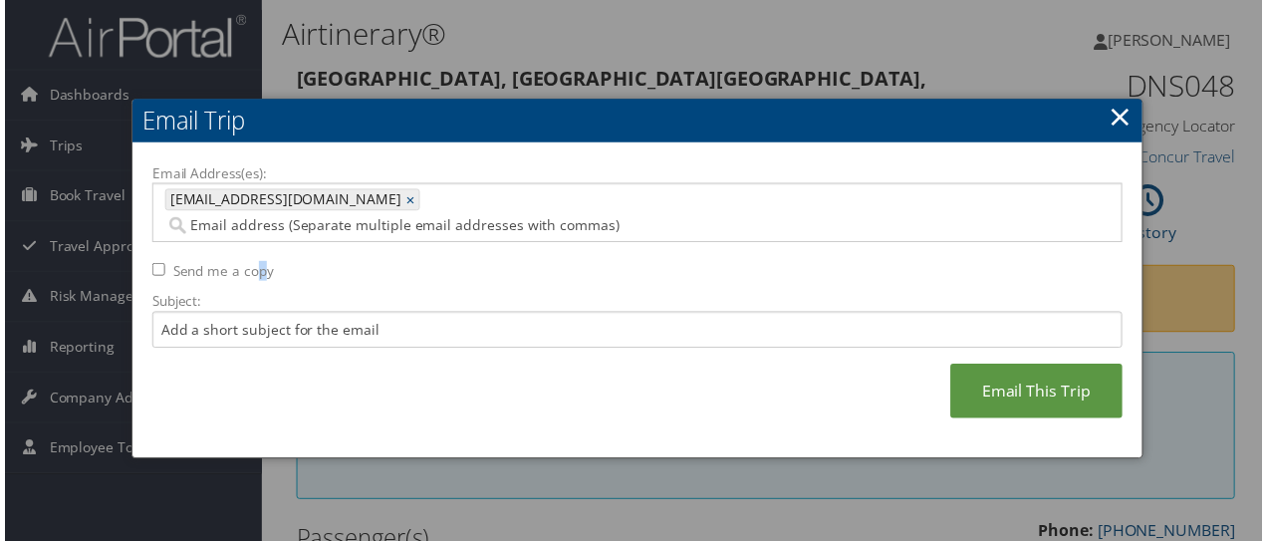
click at [259, 263] on label "Send me a copy" at bounding box center [220, 273] width 102 height 20
drag, startPoint x: 177, startPoint y: 251, endPoint x: 262, endPoint y: 281, distance: 89.8
click at [177, 263] on label "Send me a copy" at bounding box center [220, 273] width 102 height 20
click at [161, 265] on input "Send me a copy" at bounding box center [154, 271] width 13 height 13
checkbox input "true"
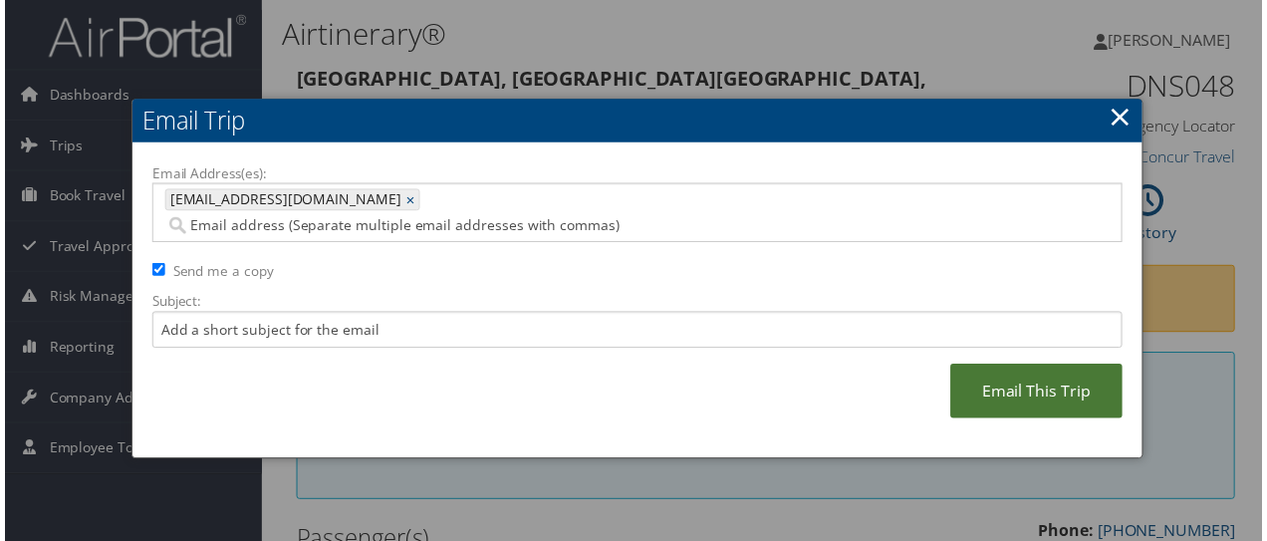
click at [1044, 366] on link "Email This Trip" at bounding box center [1039, 393] width 173 height 55
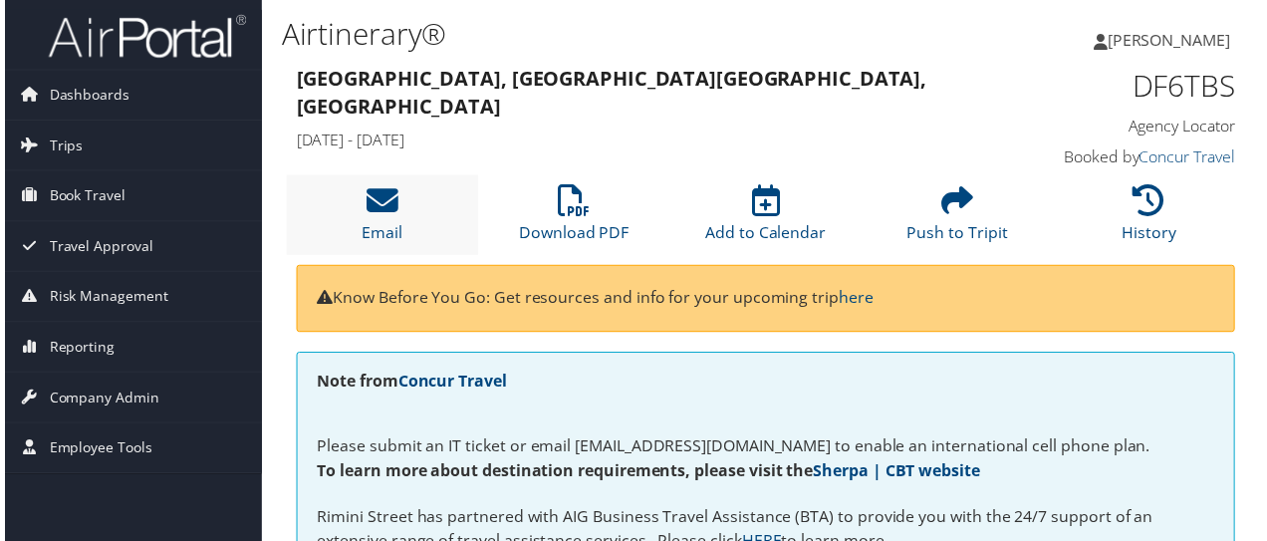
click at [396, 192] on li "Email" at bounding box center [380, 216] width 193 height 81
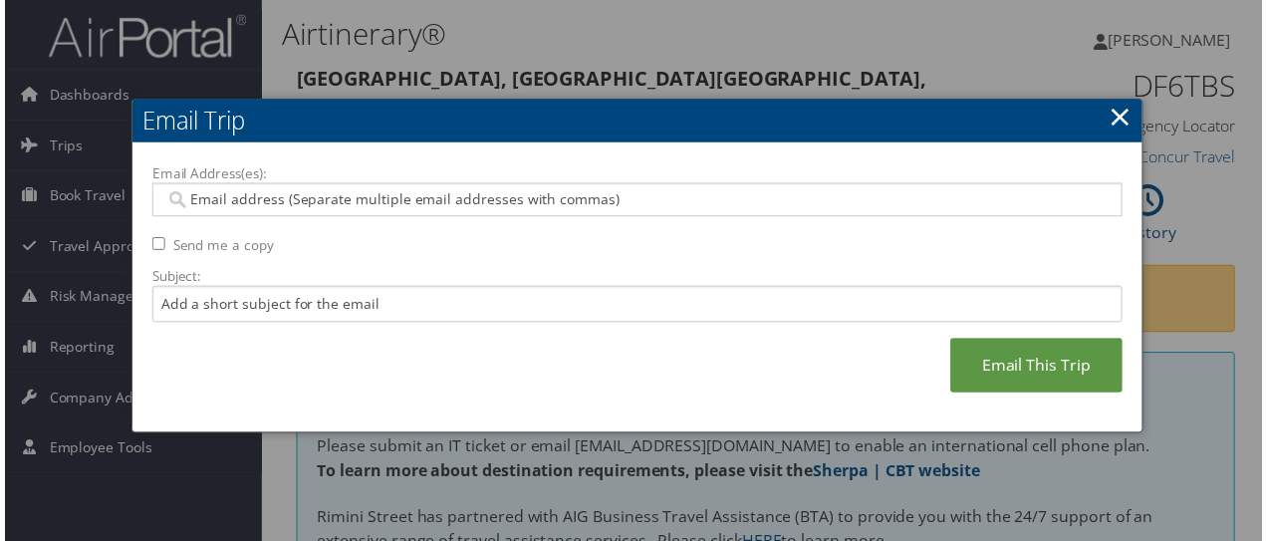
click at [390, 203] on input "Email Address(es):" at bounding box center [637, 201] width 953 height 20
type input "s"
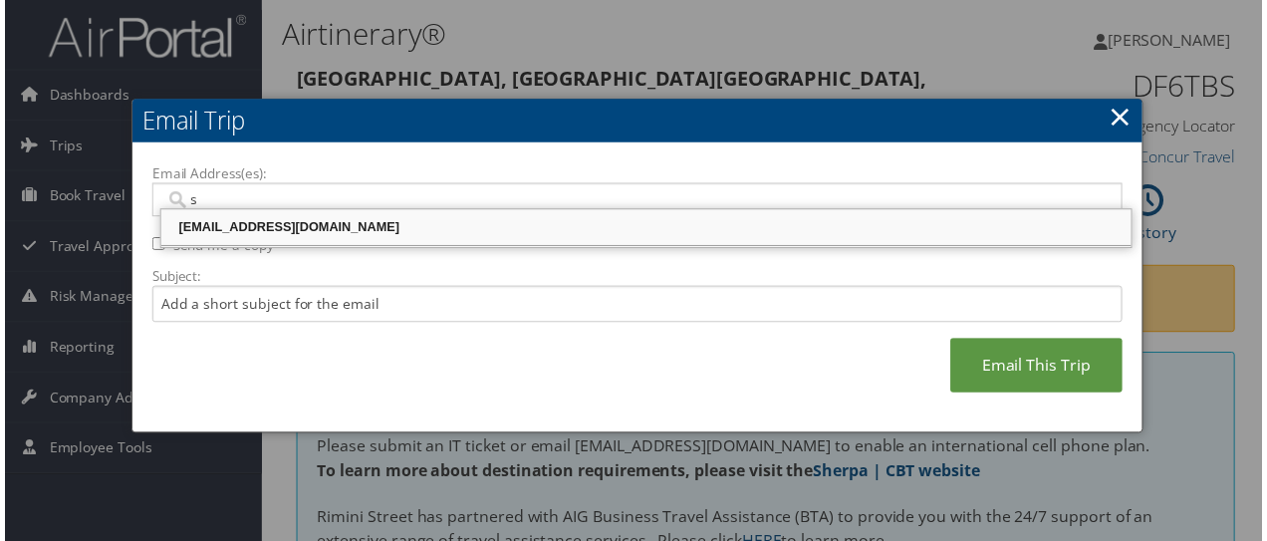
click at [203, 229] on div "srauri@riministreet.com" at bounding box center [646, 229] width 972 height 20
type input "srauri@riministreet.com"
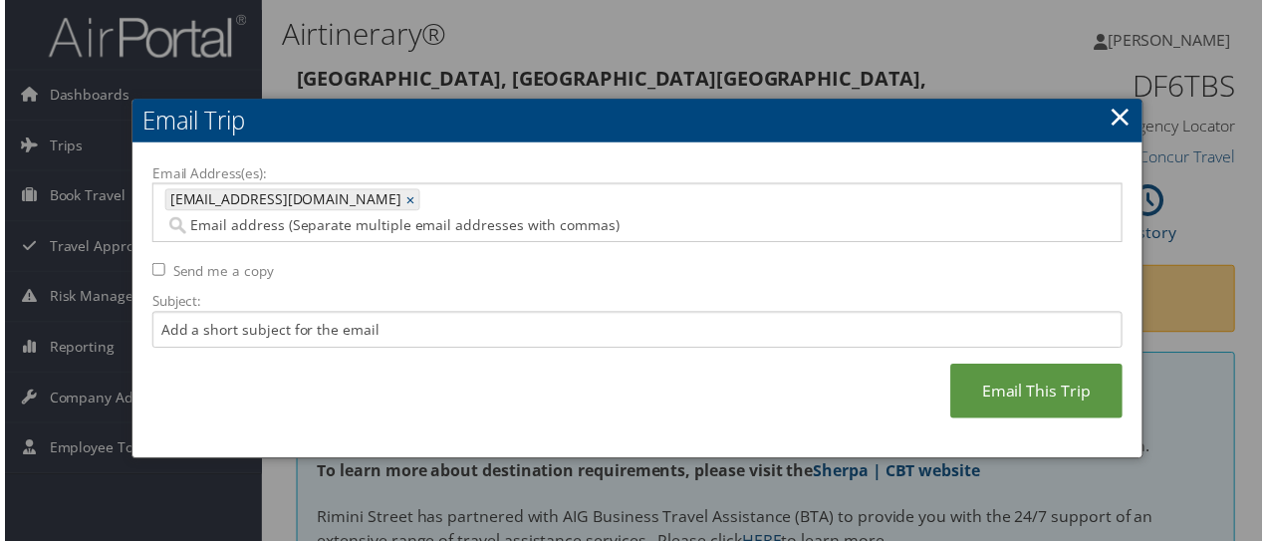
click at [194, 263] on label "Send me a copy" at bounding box center [220, 273] width 102 height 20
click at [161, 265] on input "Send me a copy" at bounding box center [154, 271] width 13 height 13
checkbox input "true"
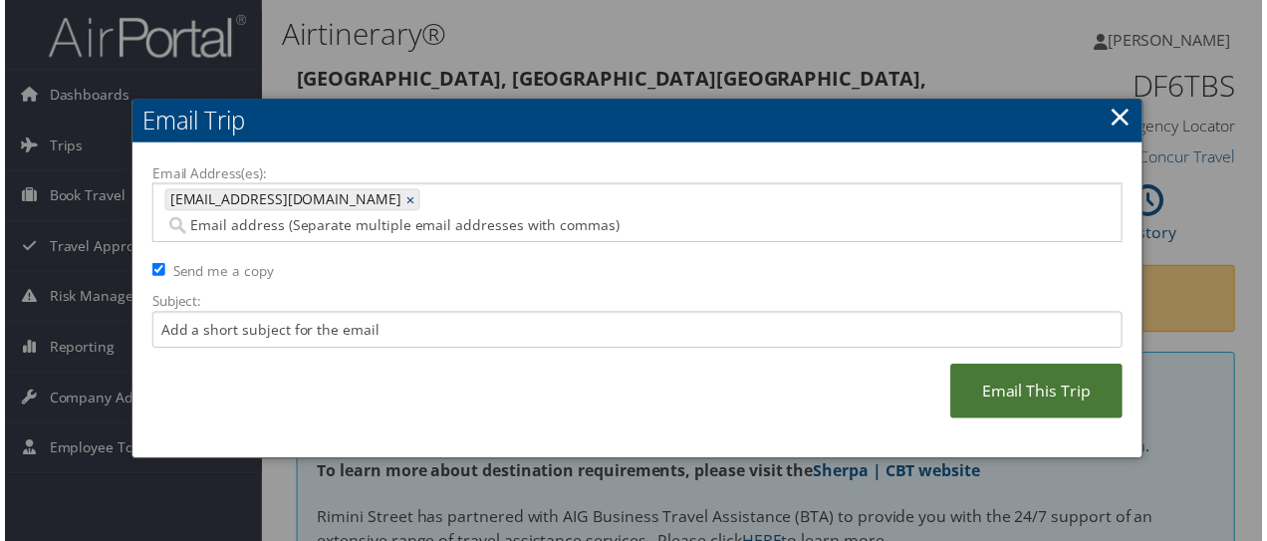
click at [1042, 366] on link "Email This Trip" at bounding box center [1039, 393] width 173 height 55
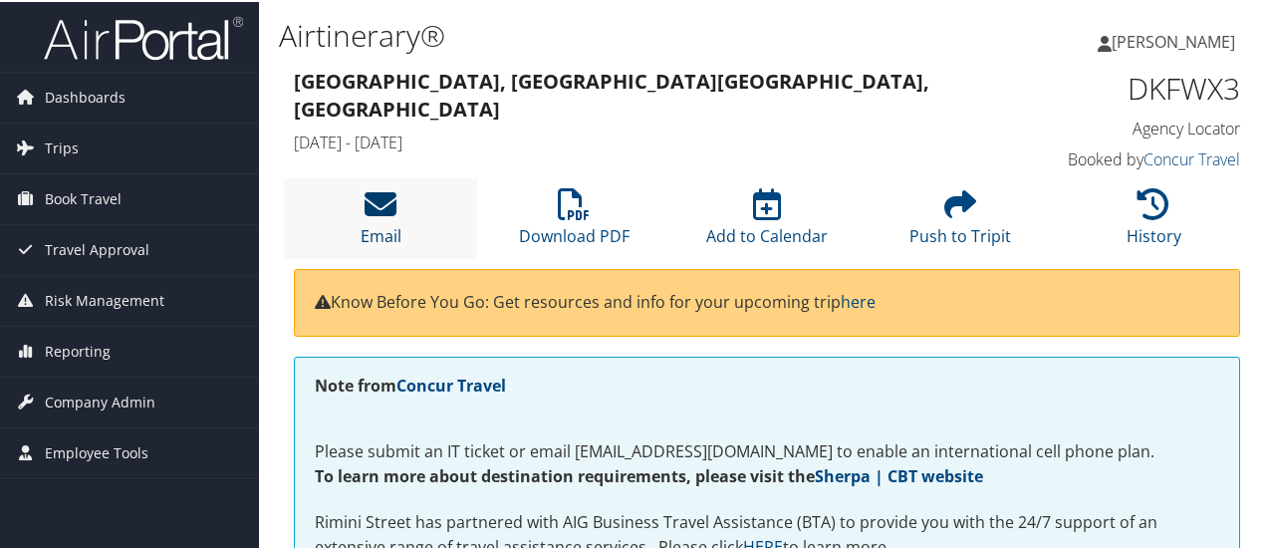
click at [390, 205] on icon at bounding box center [380, 202] width 32 height 32
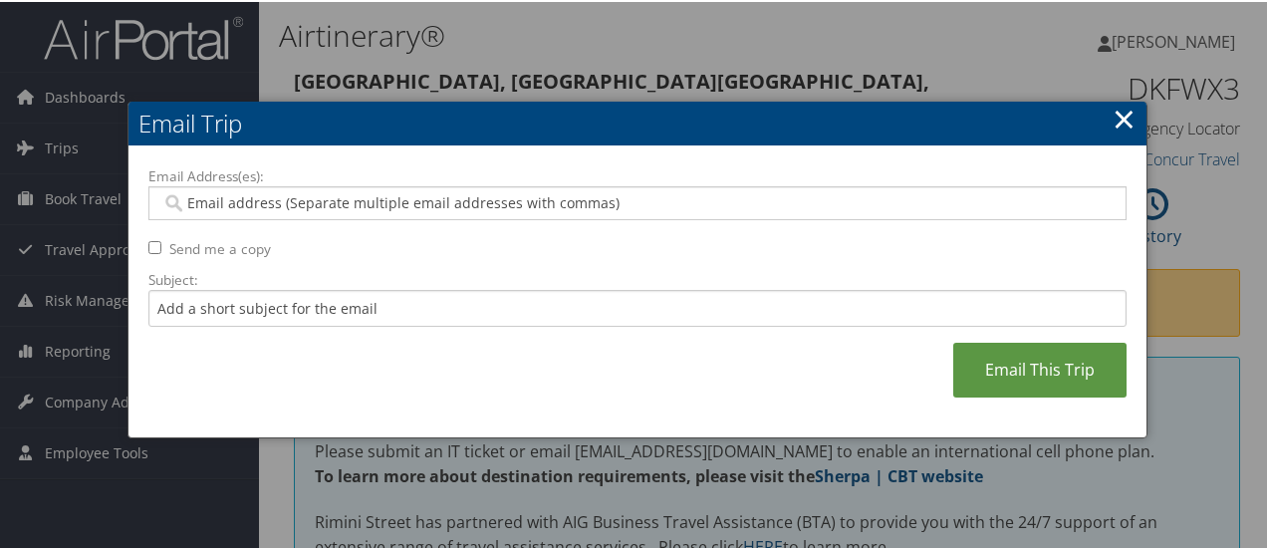
click at [315, 196] on input "Email Address(es):" at bounding box center [637, 201] width 953 height 20
type input "v"
click at [315, 196] on input "v" at bounding box center [637, 201] width 953 height 20
click at [253, 204] on input "Email Address(es):" at bounding box center [637, 201] width 953 height 20
type input "v"
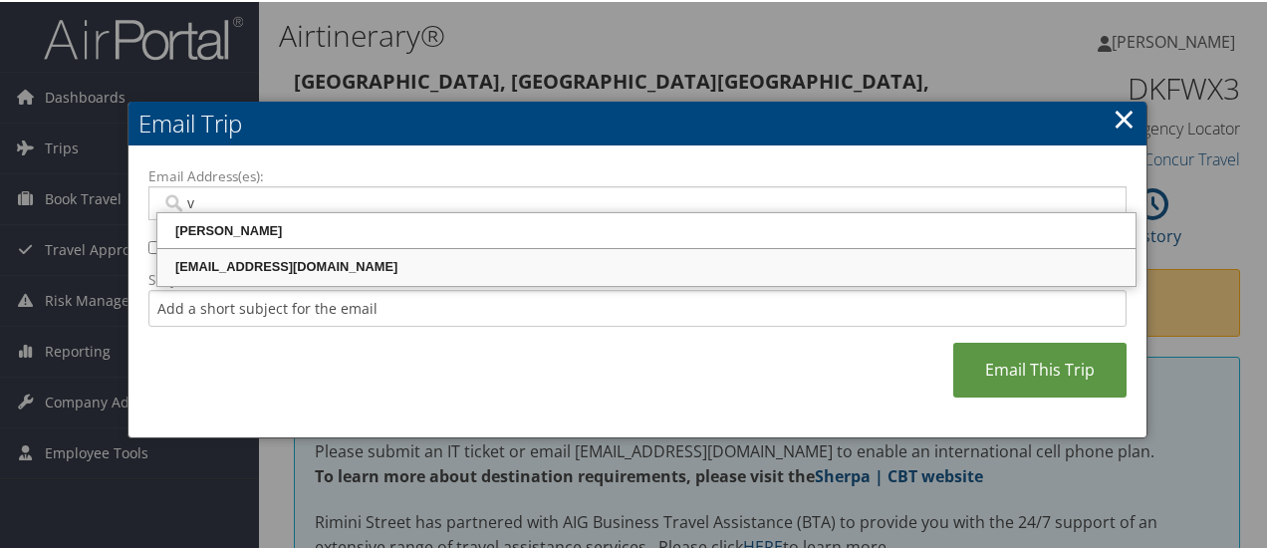
click at [249, 268] on div "[EMAIL_ADDRESS][DOMAIN_NAME]" at bounding box center [646, 265] width 972 height 20
type input "[EMAIL_ADDRESS][DOMAIN_NAME]"
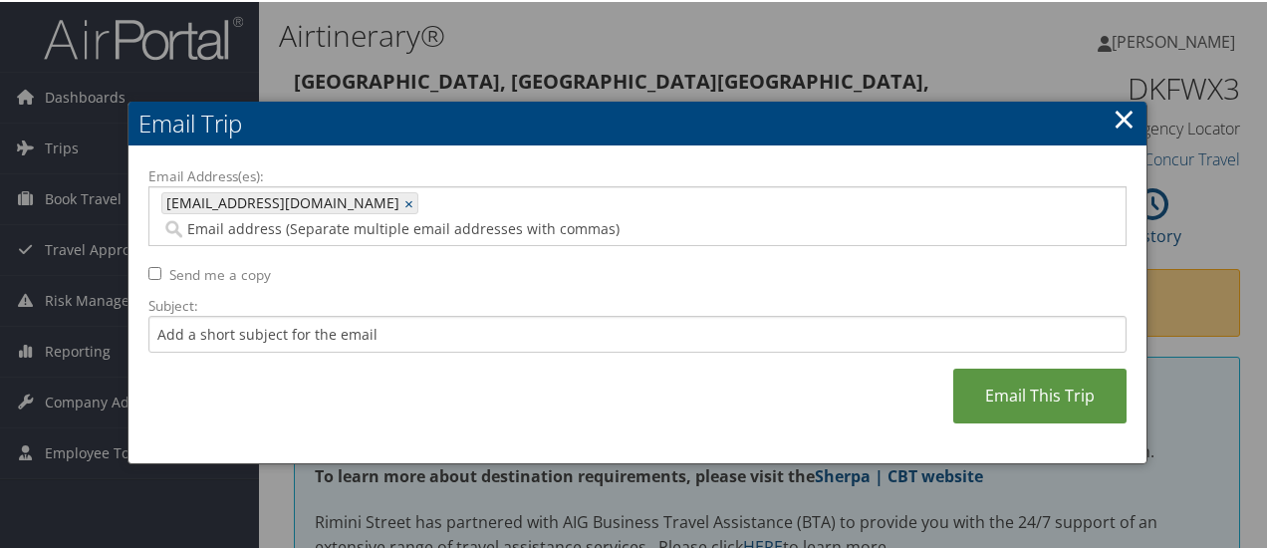
click at [197, 263] on label "Send me a copy" at bounding box center [220, 273] width 102 height 20
click at [161, 265] on input "Send me a copy" at bounding box center [154, 271] width 13 height 13
checkbox input "true"
click at [948, 381] on div "Email Address(es): [EMAIL_ADDRESS][DOMAIN_NAME] [EMAIL_ADDRESS][DOMAIN_NAME] × …" at bounding box center [637, 303] width 978 height 278
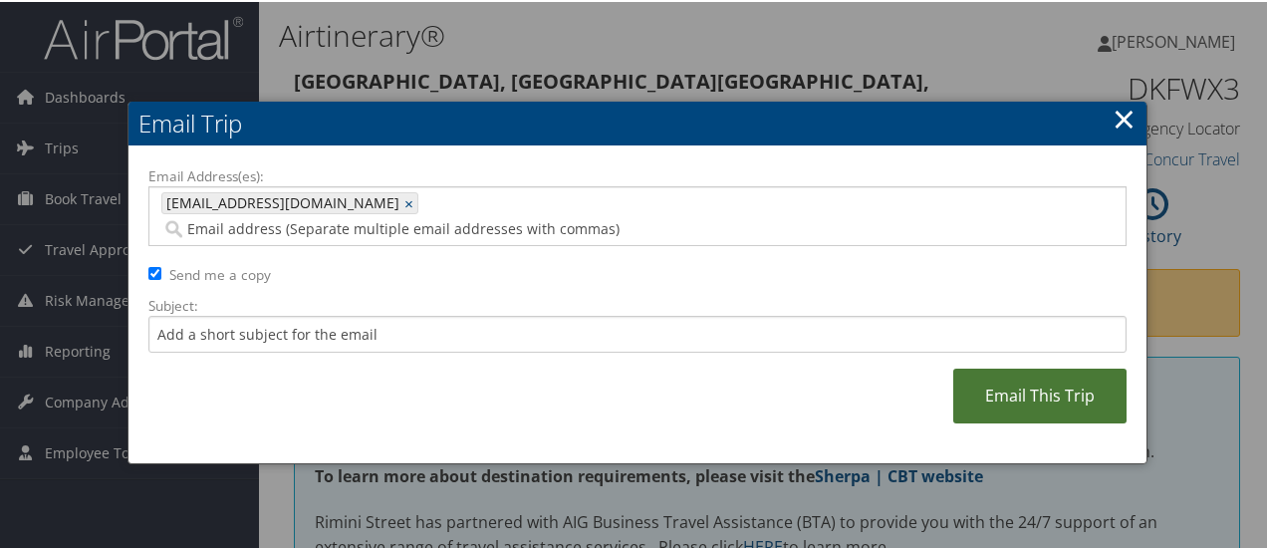
click at [976, 366] on link "Email This Trip" at bounding box center [1039, 393] width 173 height 55
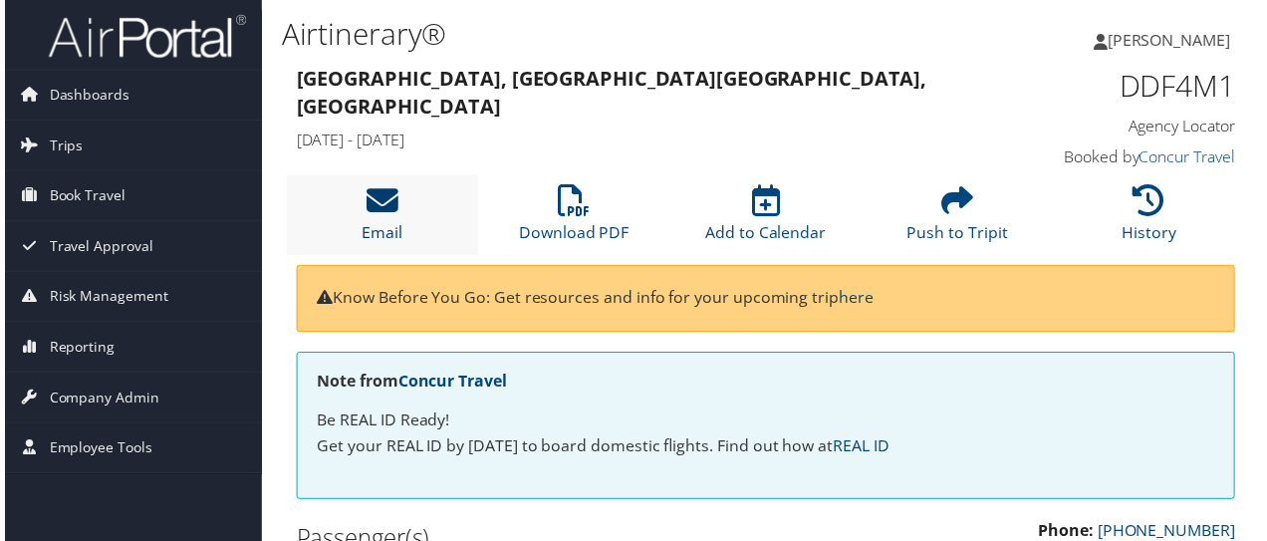
click at [380, 186] on icon at bounding box center [380, 202] width 32 height 32
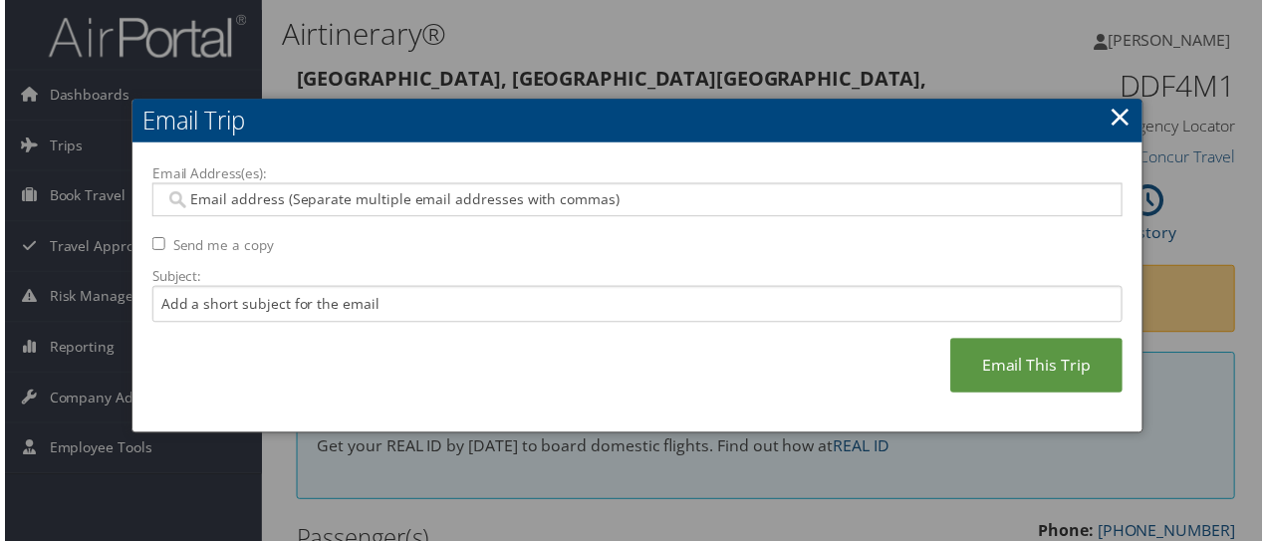
click at [378, 200] on input "Email Address(es):" at bounding box center [637, 201] width 953 height 20
type input "g"
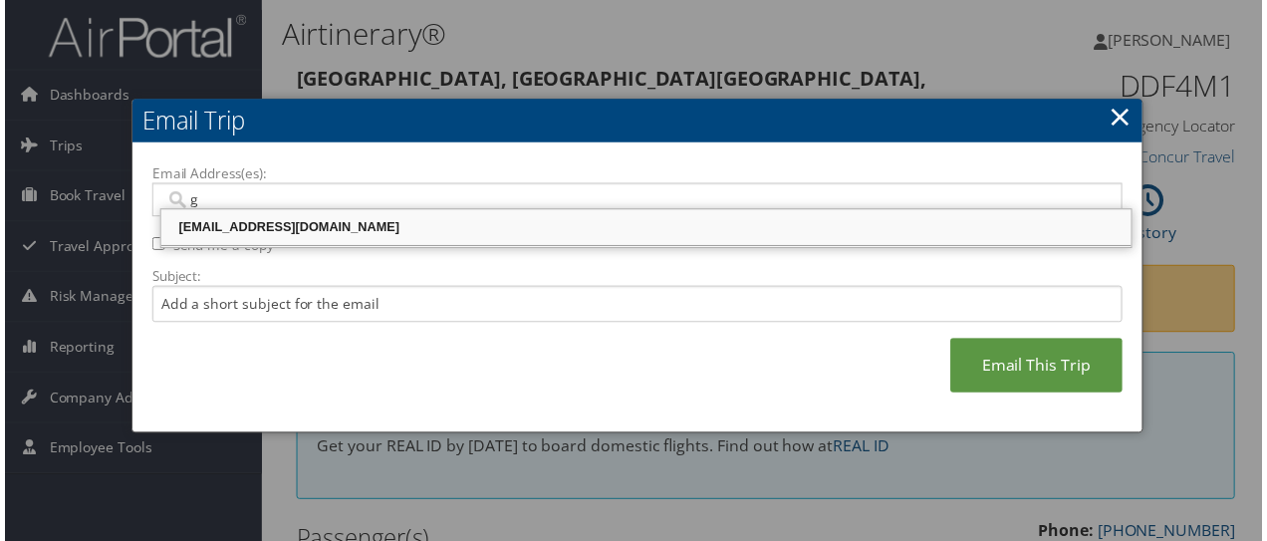
click at [277, 219] on div "[EMAIL_ADDRESS][DOMAIN_NAME]" at bounding box center [646, 229] width 972 height 20
type input "[EMAIL_ADDRESS][DOMAIN_NAME]"
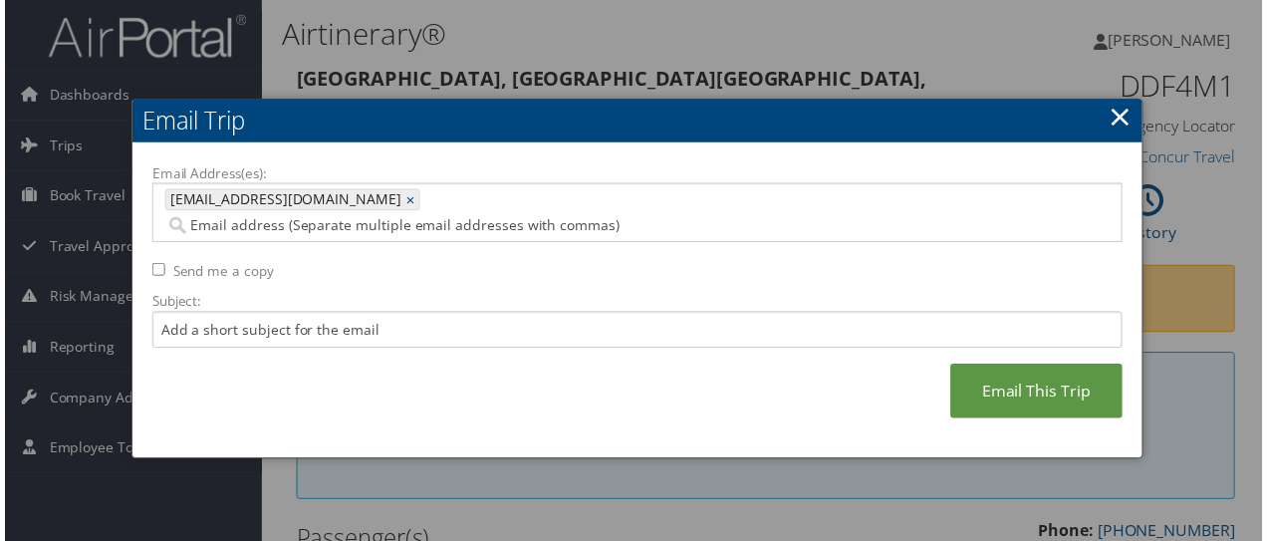
click at [233, 263] on label "Send me a copy" at bounding box center [220, 273] width 102 height 20
click at [161, 265] on input "Send me a copy" at bounding box center [154, 271] width 13 height 13
checkbox input "true"
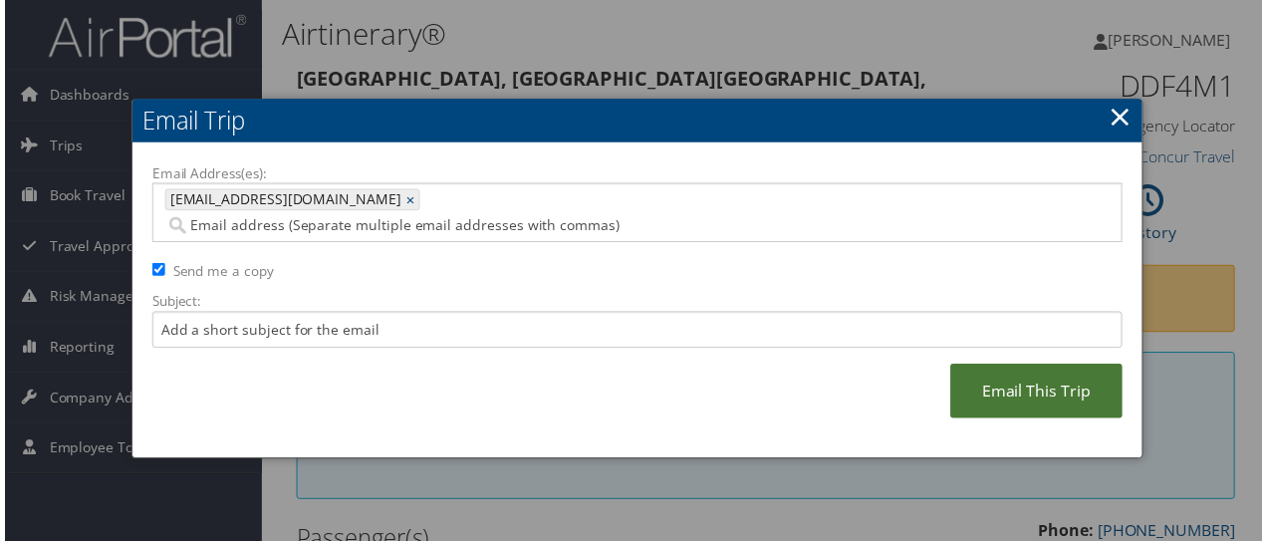
click at [1051, 369] on link "Email This Trip" at bounding box center [1039, 393] width 173 height 55
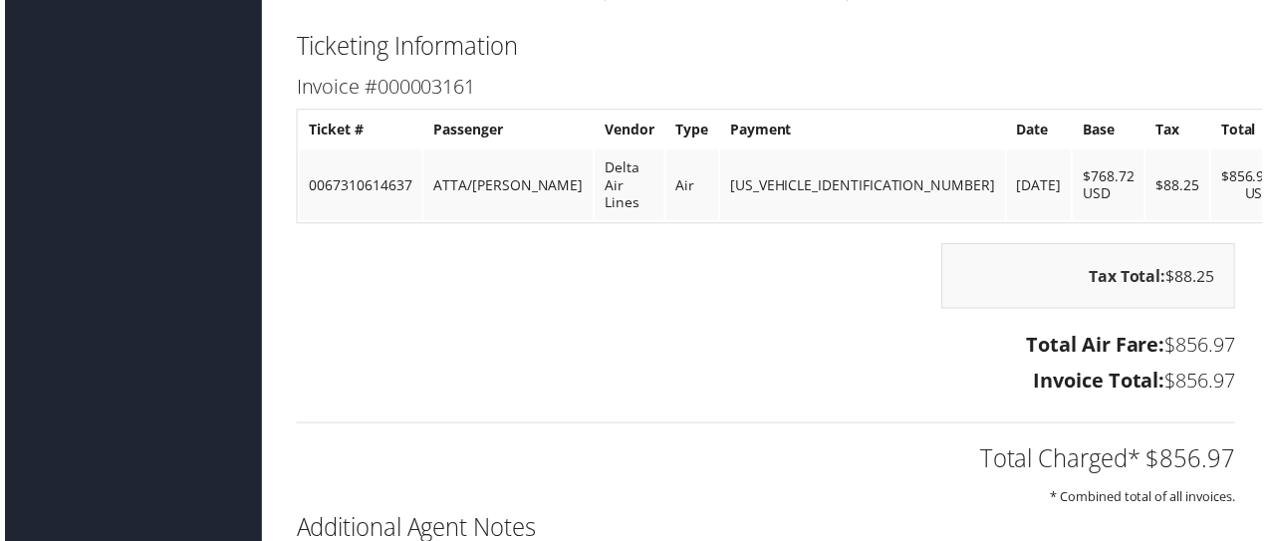
scroll to position [1580, 0]
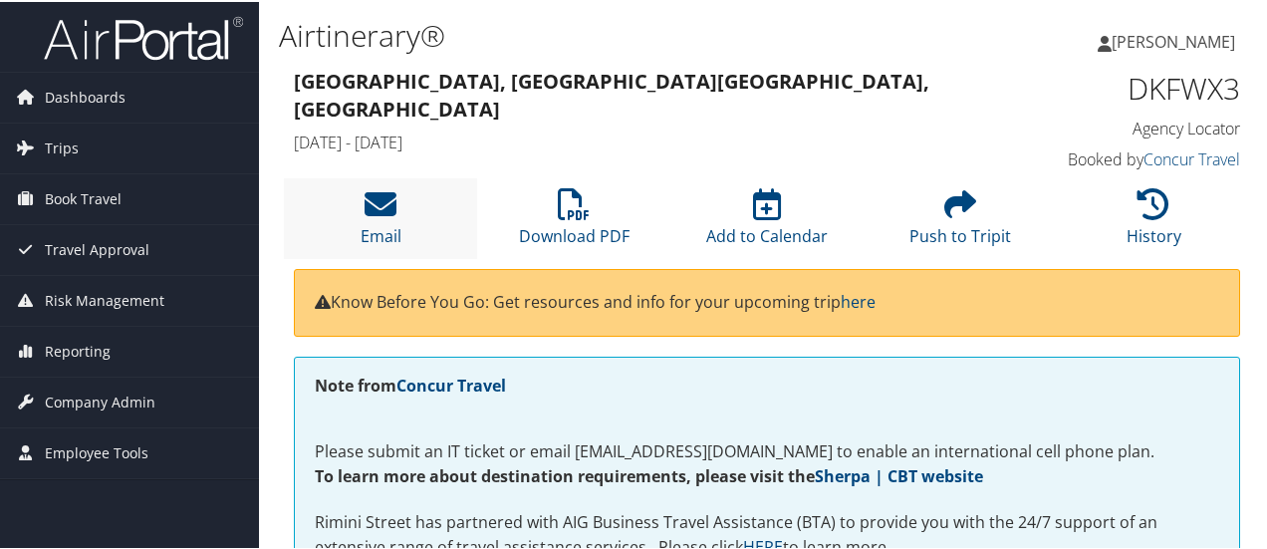
click at [399, 199] on li "Email" at bounding box center [380, 216] width 193 height 81
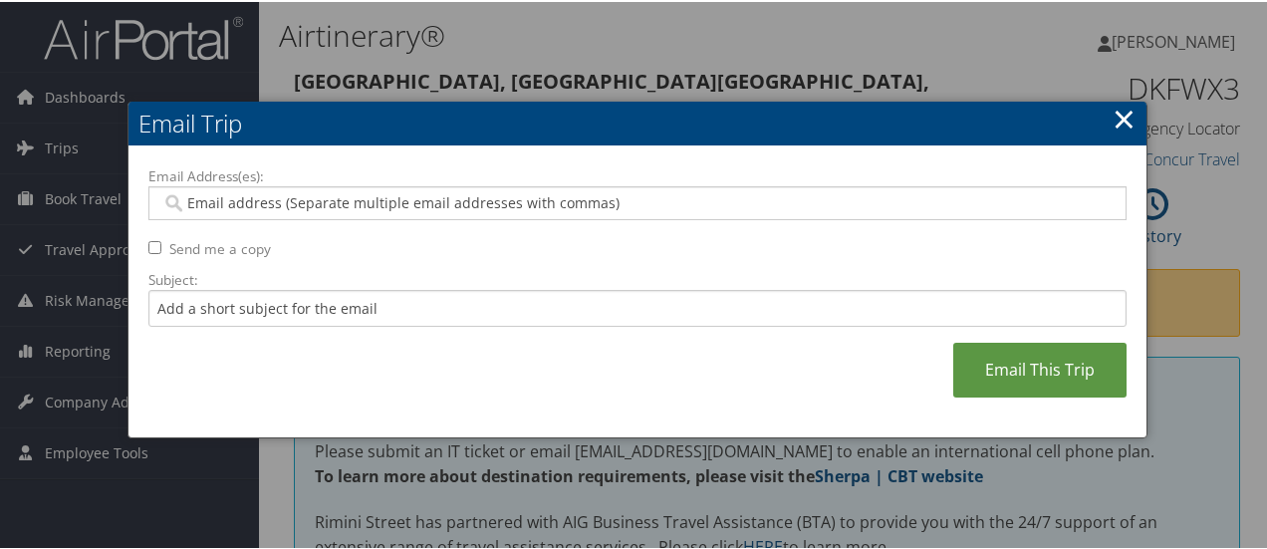
click at [448, 197] on input "Email Address(es):" at bounding box center [637, 201] width 953 height 20
type input "g"
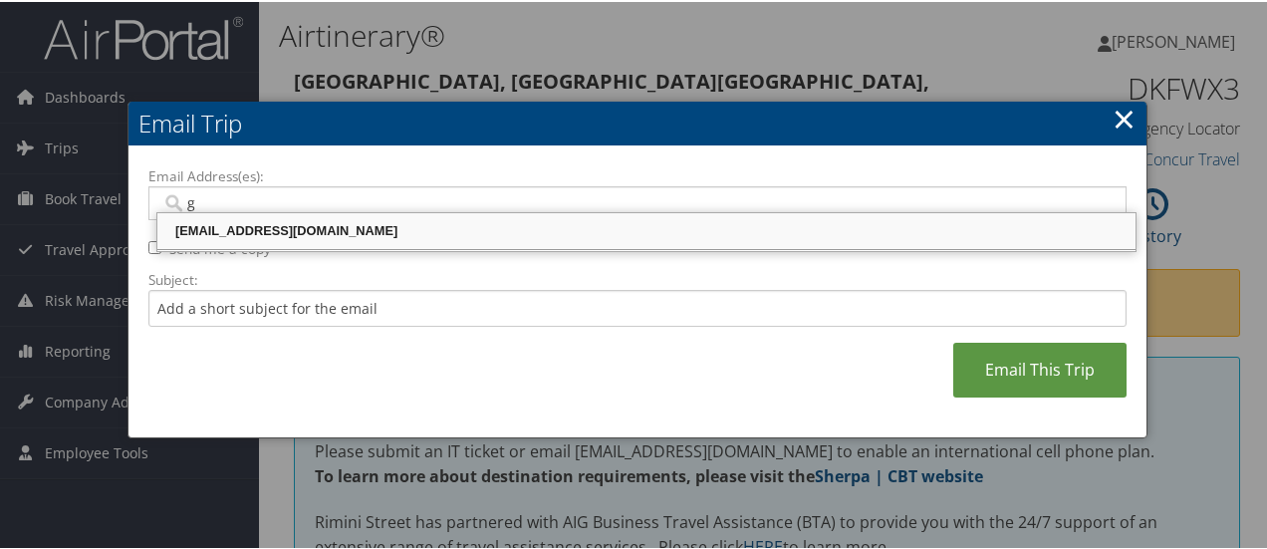
click at [199, 230] on div "[EMAIL_ADDRESS][DOMAIN_NAME]" at bounding box center [646, 229] width 972 height 20
type input "[EMAIL_ADDRESS][DOMAIN_NAME]"
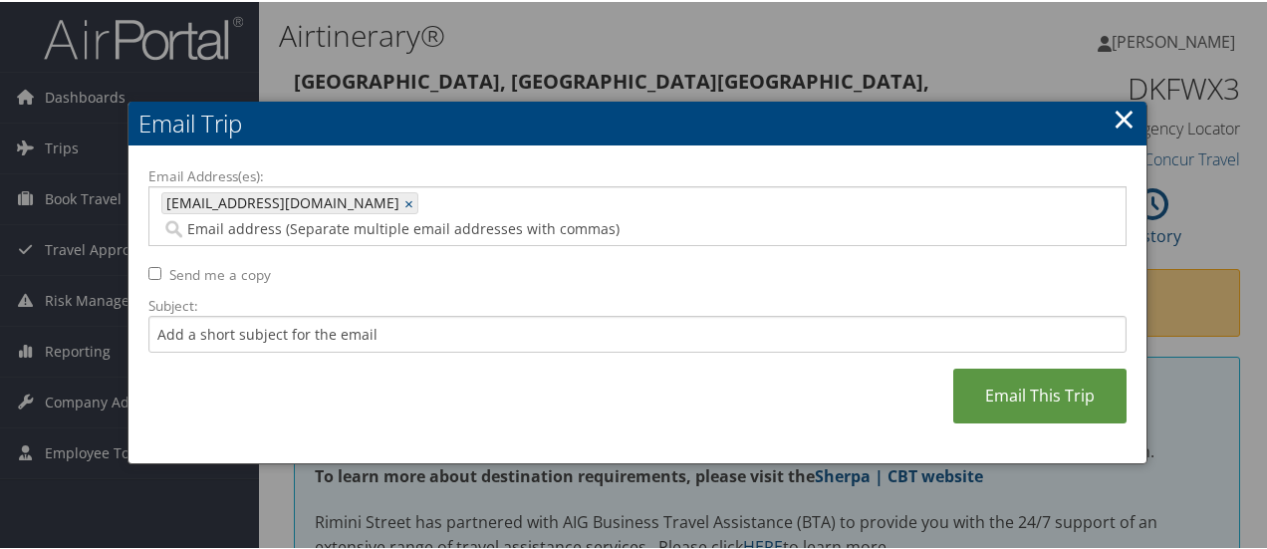
click at [178, 263] on label "Send me a copy" at bounding box center [220, 273] width 102 height 20
click at [161, 265] on input "Send me a copy" at bounding box center [154, 271] width 13 height 13
checkbox input "true"
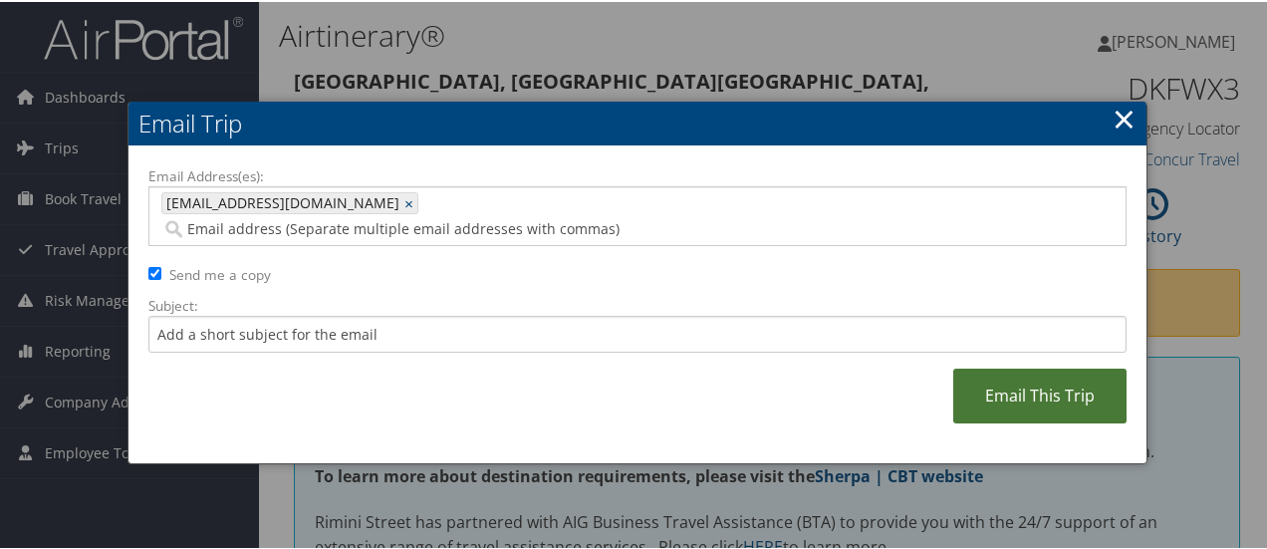
click at [1013, 366] on link "Email This Trip" at bounding box center [1039, 393] width 173 height 55
